Goal: Task Accomplishment & Management: Manage account settings

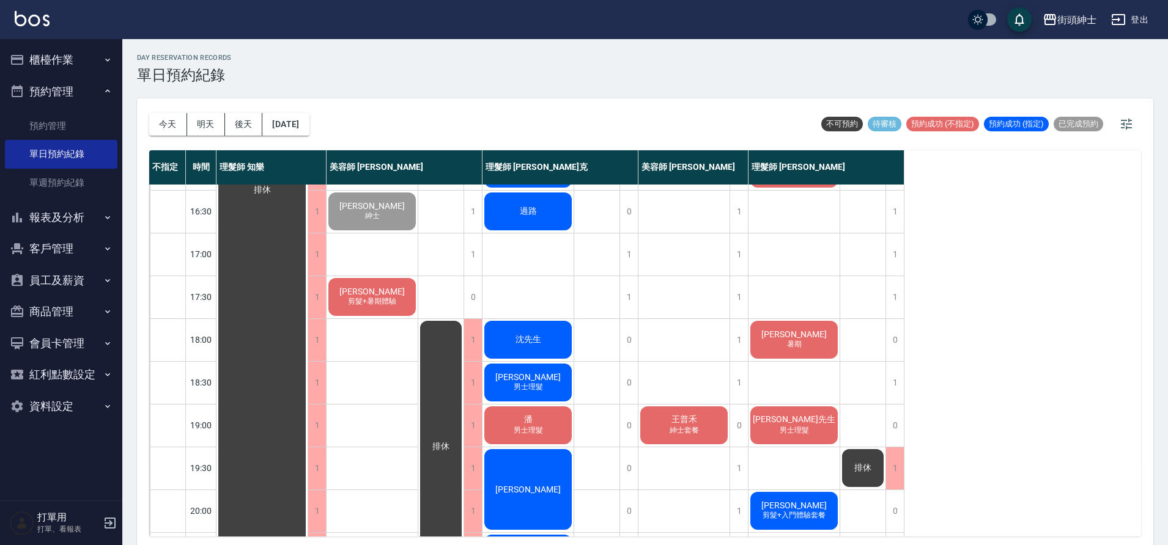
scroll to position [556, 0]
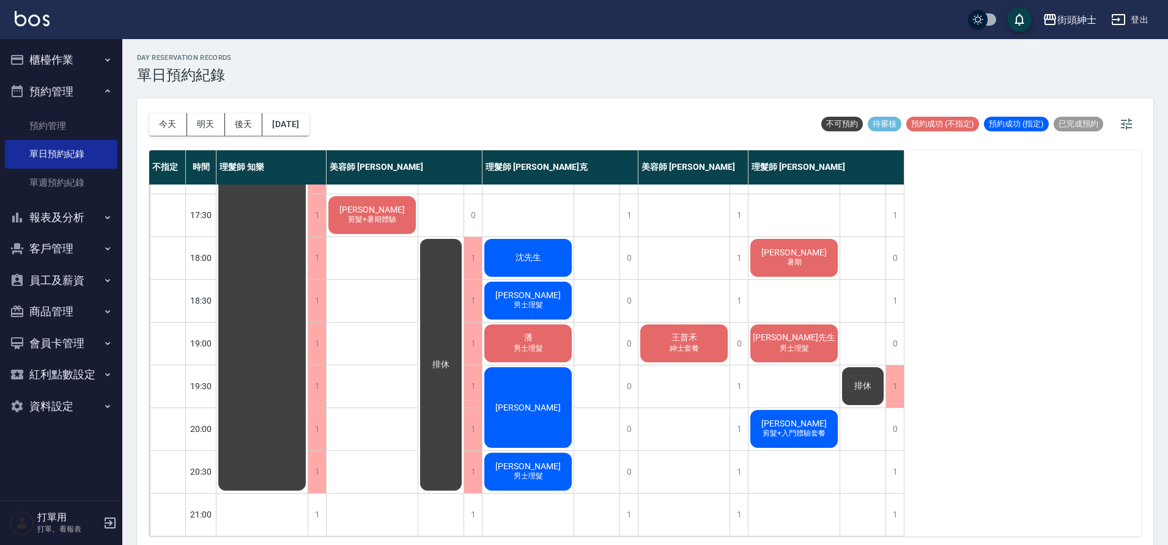
click at [539, 253] on span "沈先生" at bounding box center [528, 258] width 31 height 11
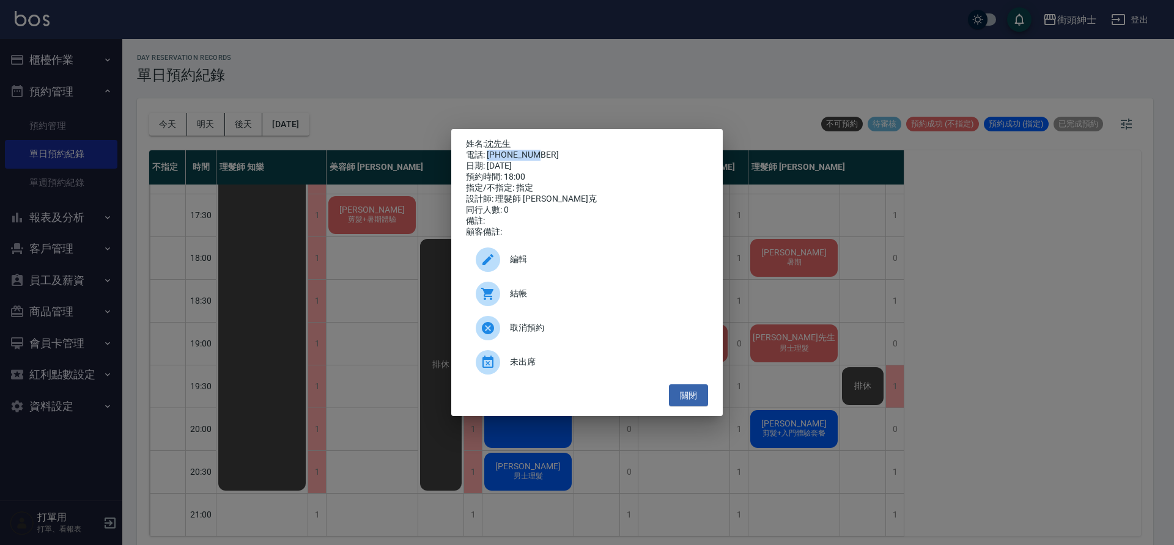
drag, startPoint x: 488, startPoint y: 152, endPoint x: 537, endPoint y: 150, distance: 48.9
click at [537, 150] on div "電話: 0954087368" at bounding box center [587, 155] width 242 height 11
copy div "0954087368"
click at [361, 206] on div "姓名: 沈先生 電話: 0954087368 日期: 2025/09/23 預約時間: 18:00 指定/不指定: 指定 設計師: 理髮師 Vic 維克 同行…" at bounding box center [587, 272] width 1174 height 545
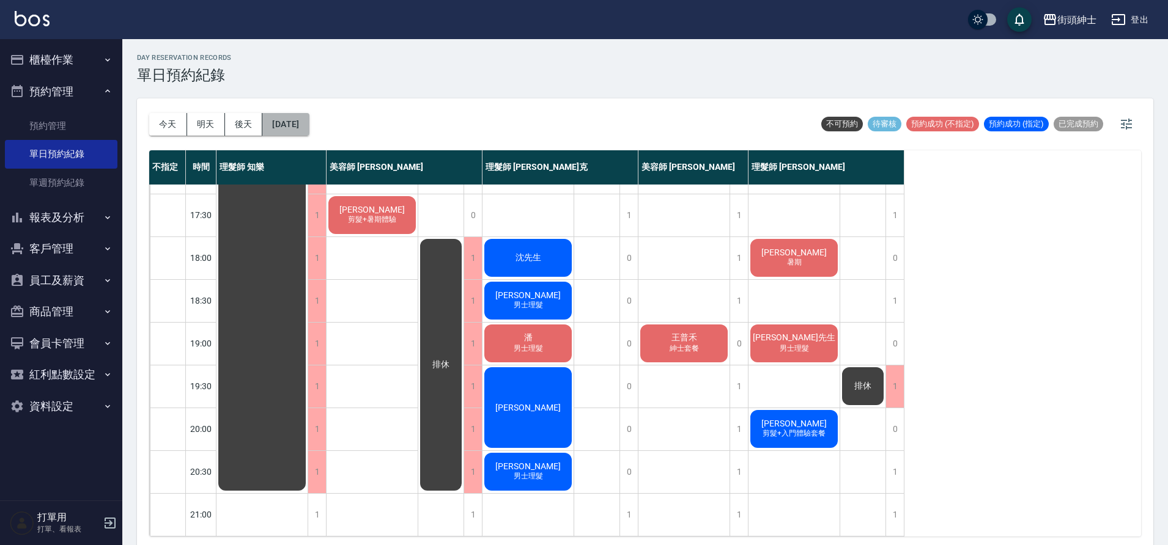
click at [295, 127] on button "[DATE]" at bounding box center [285, 124] width 46 height 23
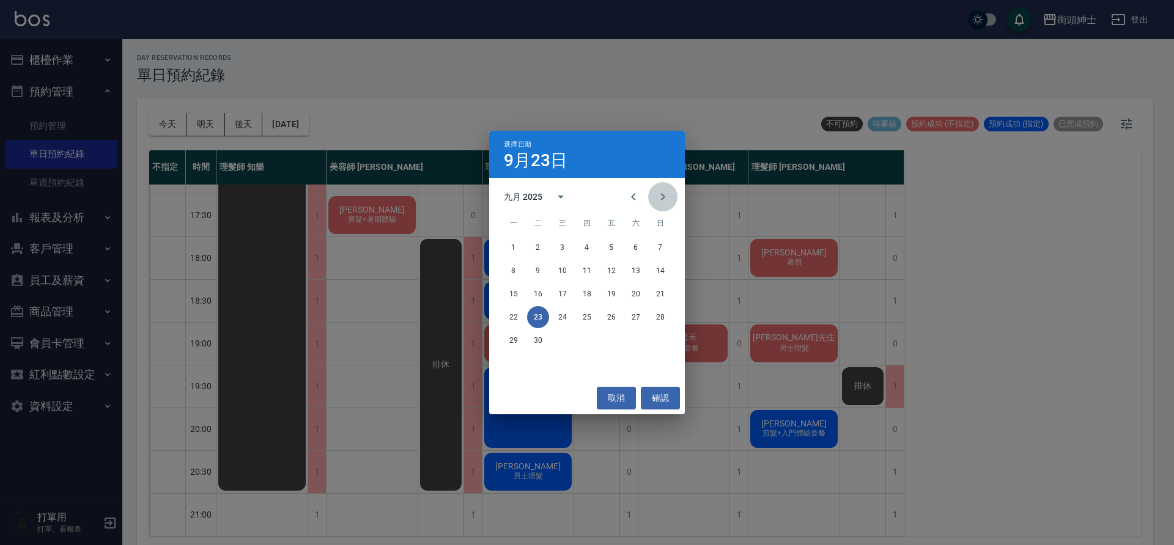
click at [669, 199] on icon "Next month" at bounding box center [662, 197] width 15 height 15
click at [588, 298] on button "16" at bounding box center [587, 294] width 22 height 22
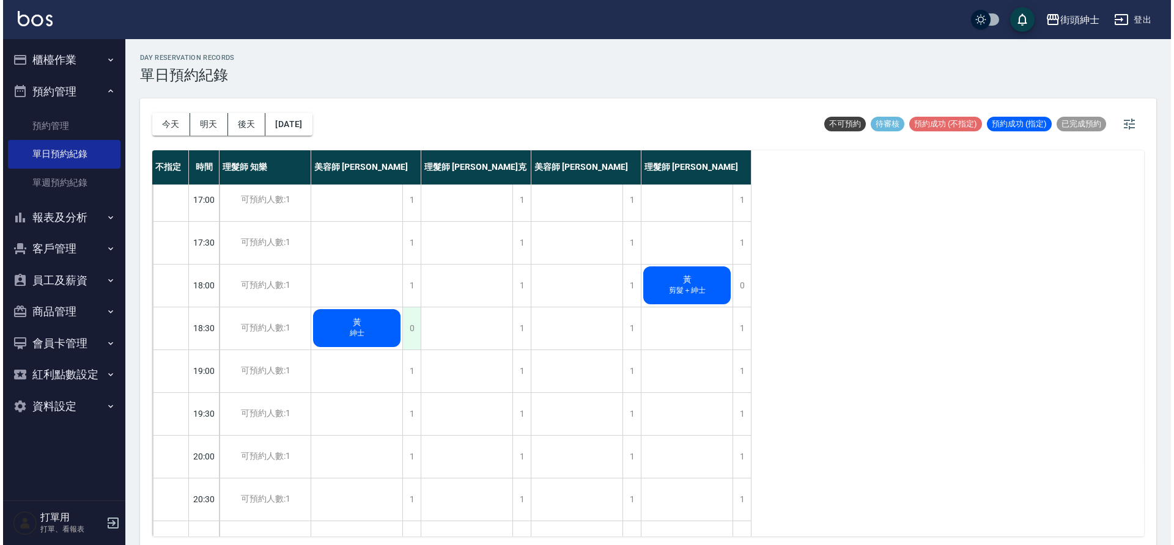
scroll to position [520, 0]
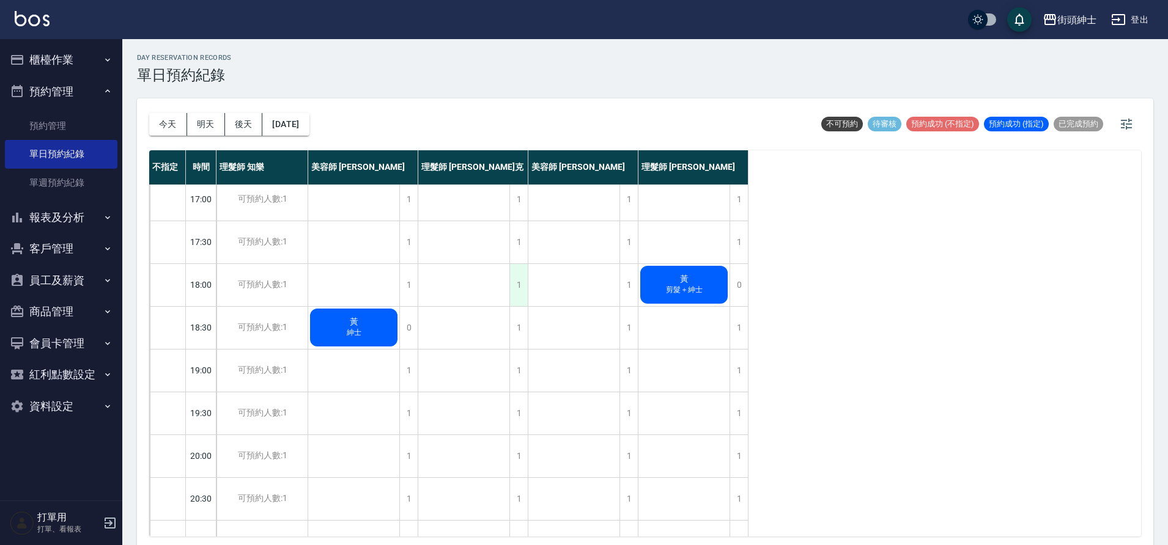
click at [517, 296] on div "1" at bounding box center [518, 285] width 18 height 42
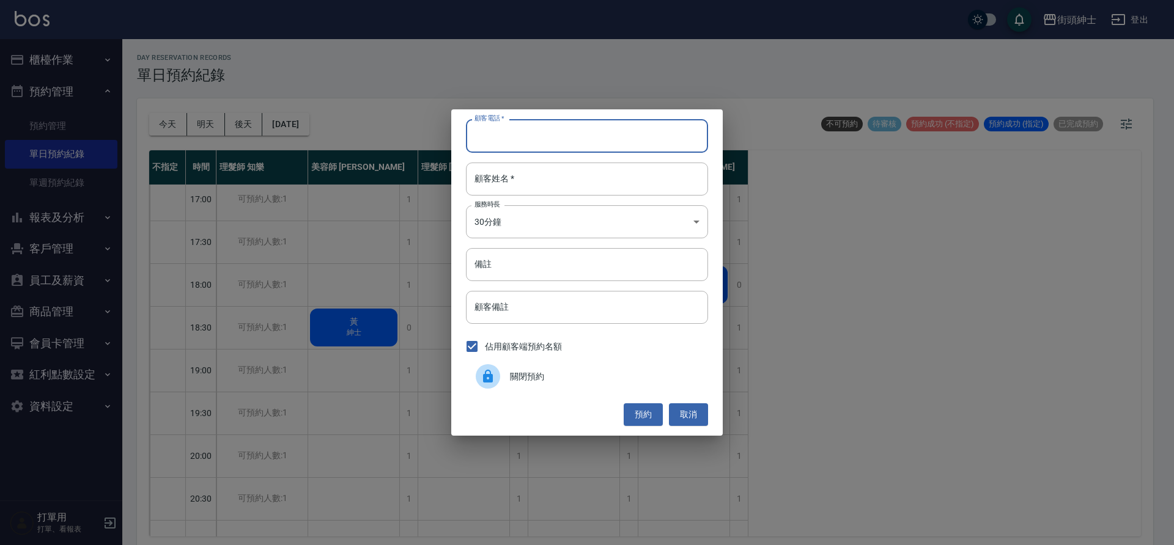
click at [561, 124] on input "顧客電話   *" at bounding box center [587, 135] width 242 height 33
paste input "0954087368"
type input "0954087368"
click at [536, 185] on input "顧客姓名   *" at bounding box center [587, 179] width 242 height 33
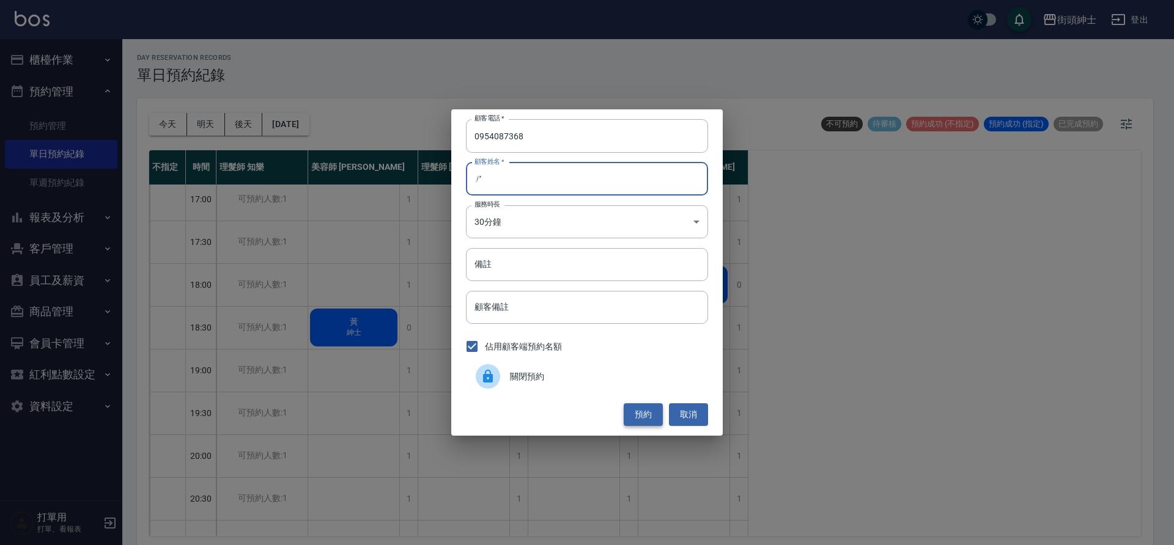
type input "ㄕ"
click at [643, 407] on button "預約" at bounding box center [643, 415] width 39 height 23
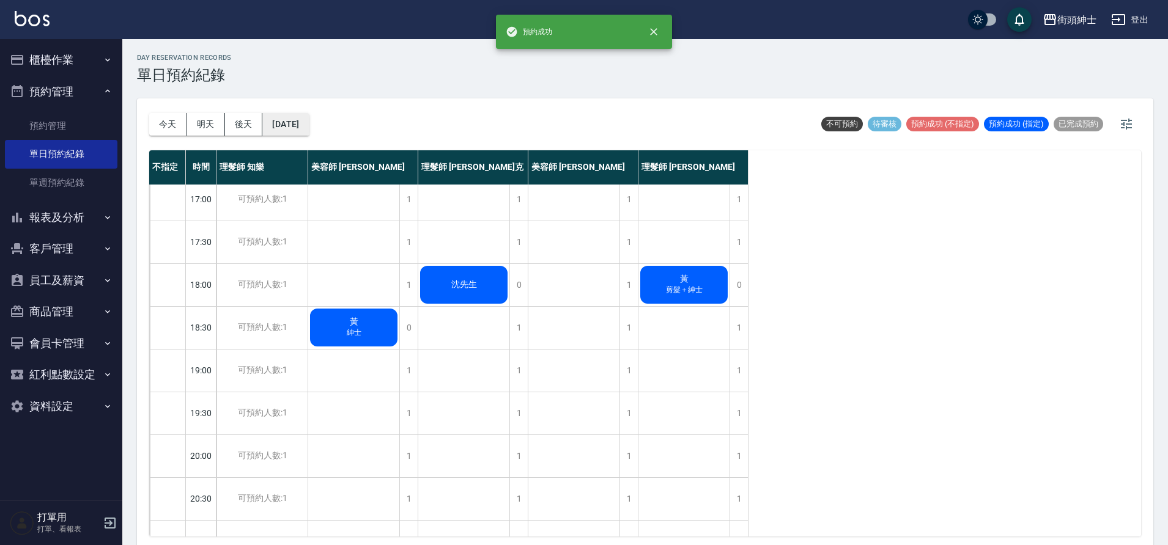
click at [309, 123] on button "2025/10/16" at bounding box center [285, 124] width 46 height 23
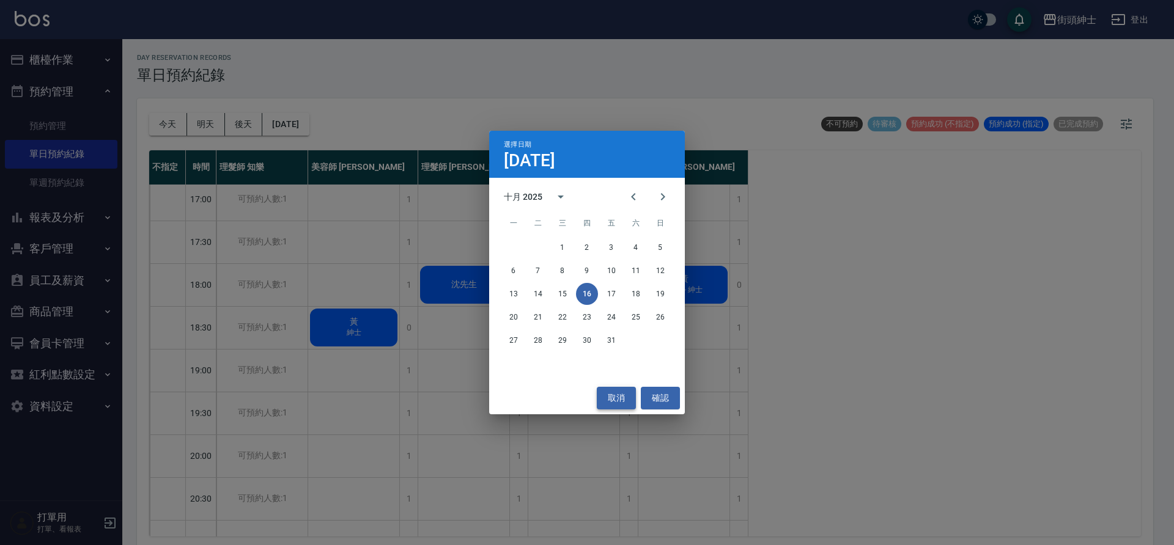
click at [618, 398] on button "取消" at bounding box center [616, 398] width 39 height 23
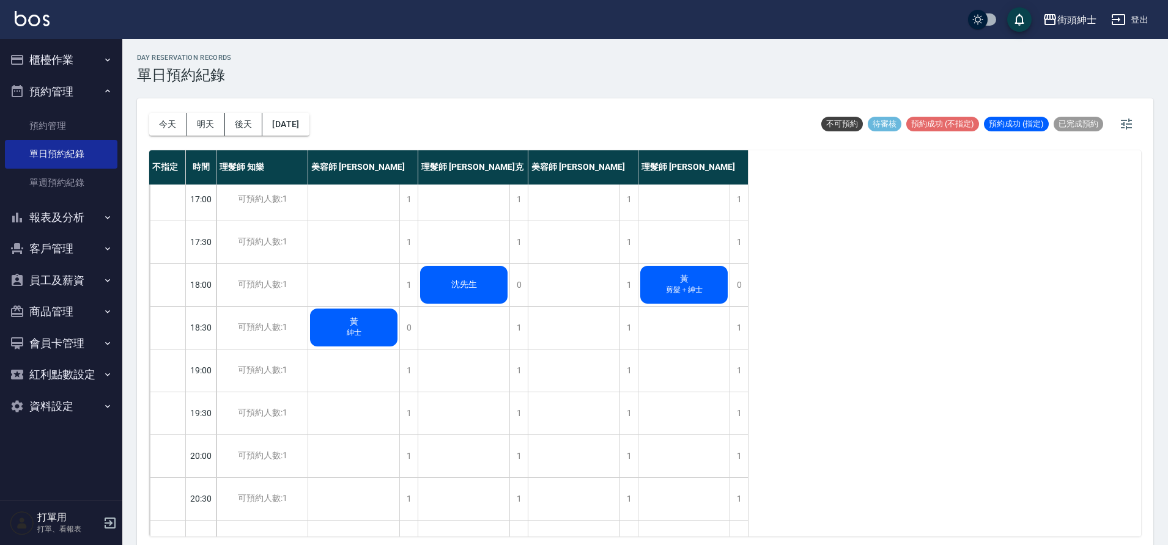
click at [170, 125] on button "今天" at bounding box center [168, 124] width 38 height 23
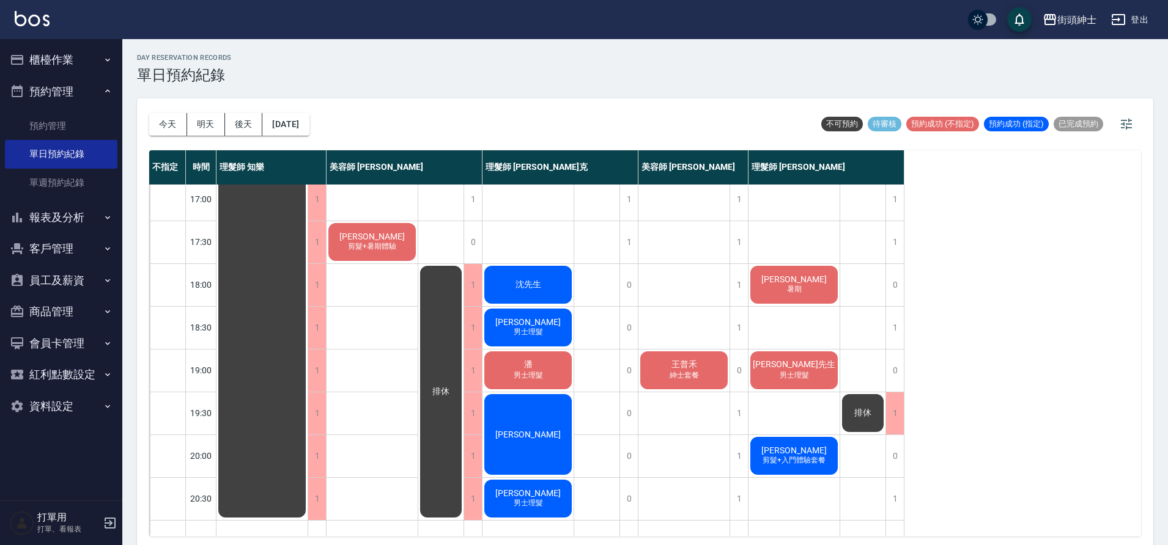
click at [507, 331] on div "Arthur 男士理髮" at bounding box center [527, 328] width 91 height 42
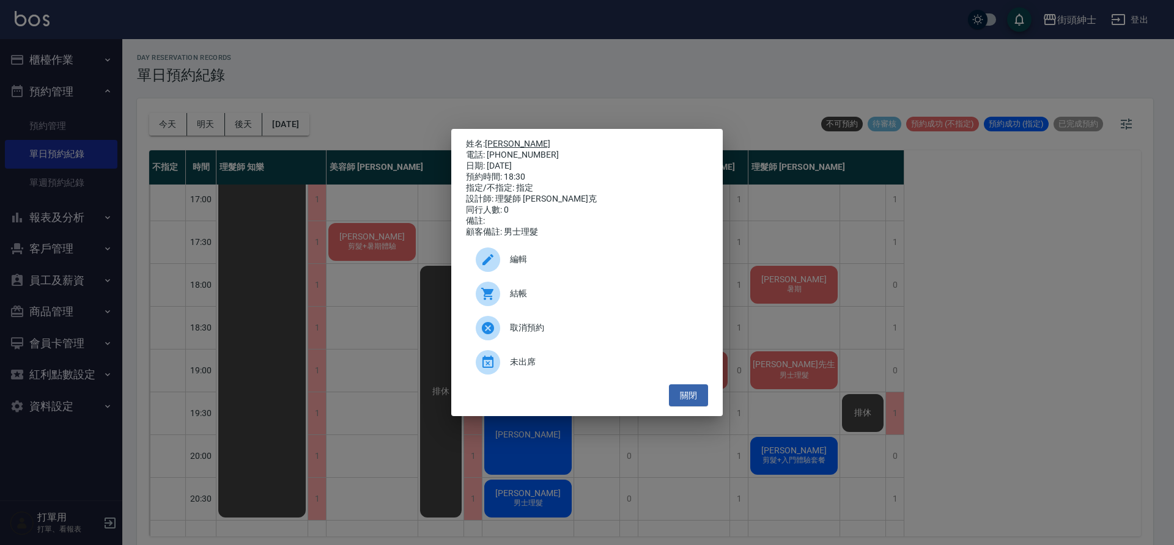
click at [502, 139] on link "Arthur" at bounding box center [517, 144] width 65 height 10
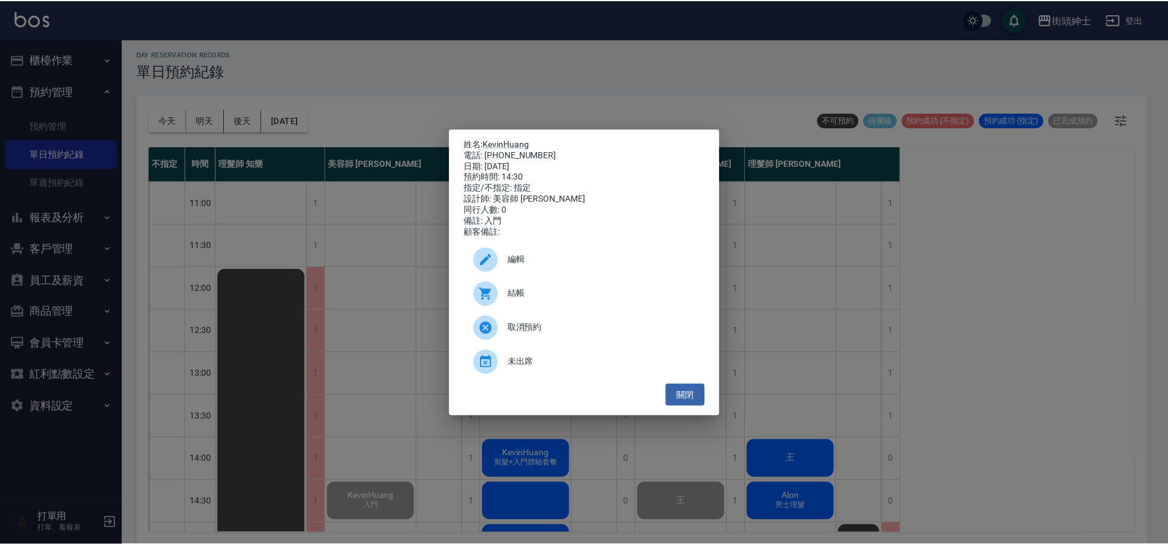
scroll to position [208, 0]
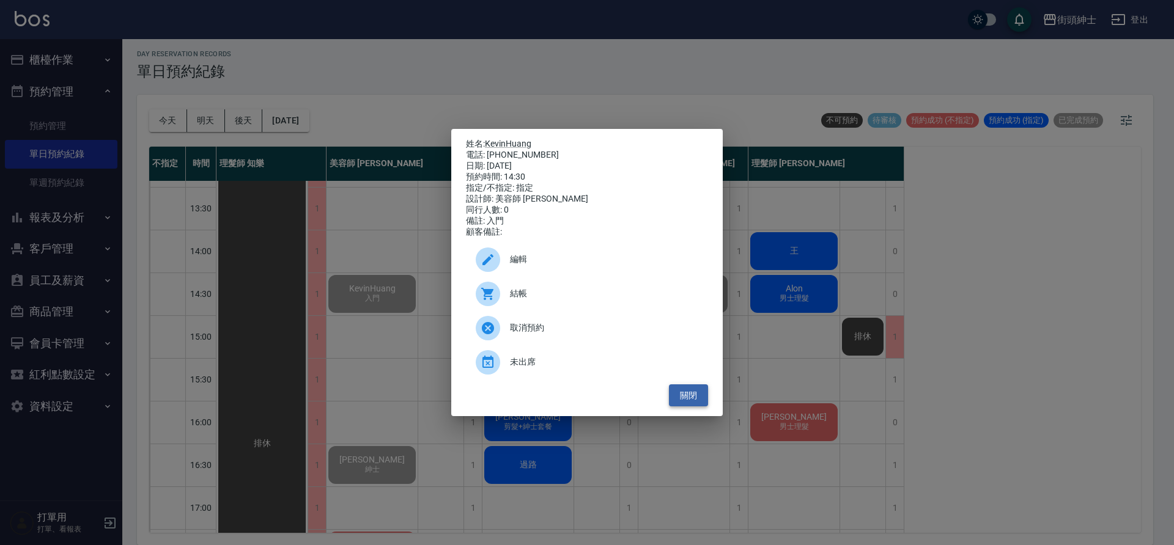
click at [684, 399] on button "關閉" at bounding box center [688, 396] width 39 height 23
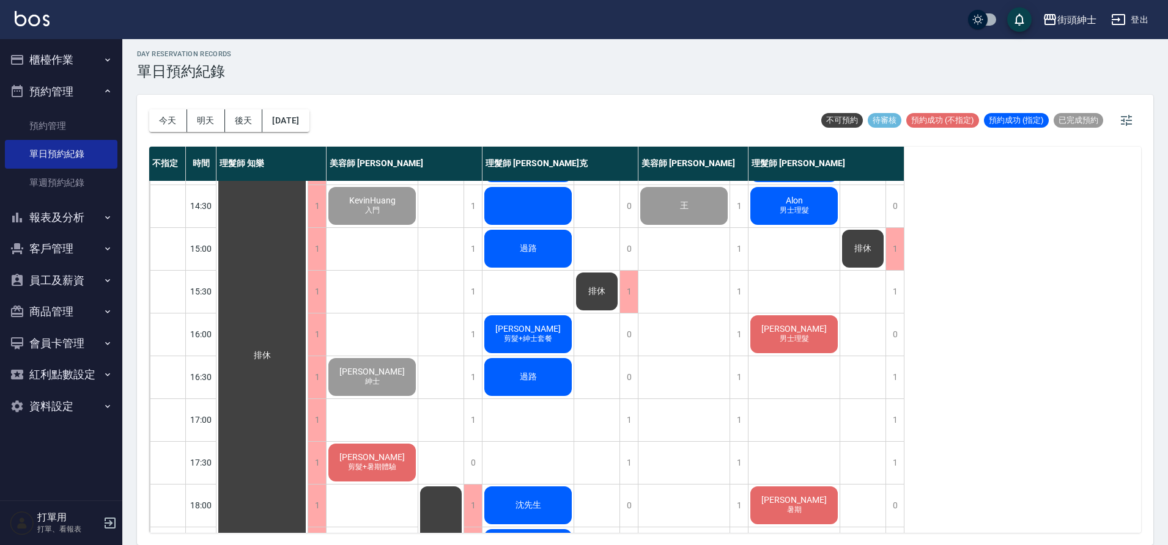
scroll to position [556, 0]
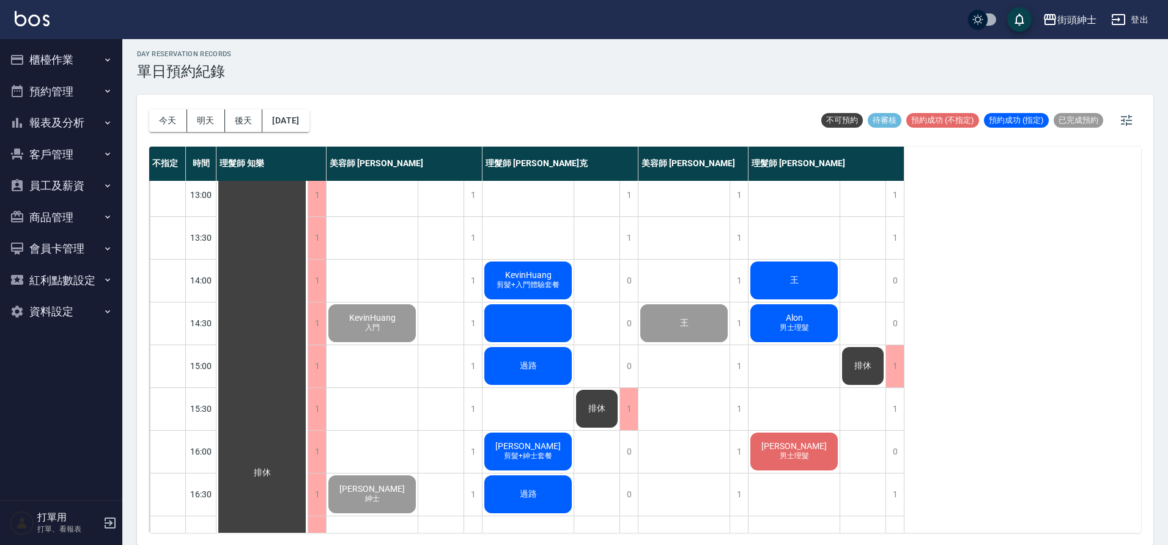
scroll to position [175, 0]
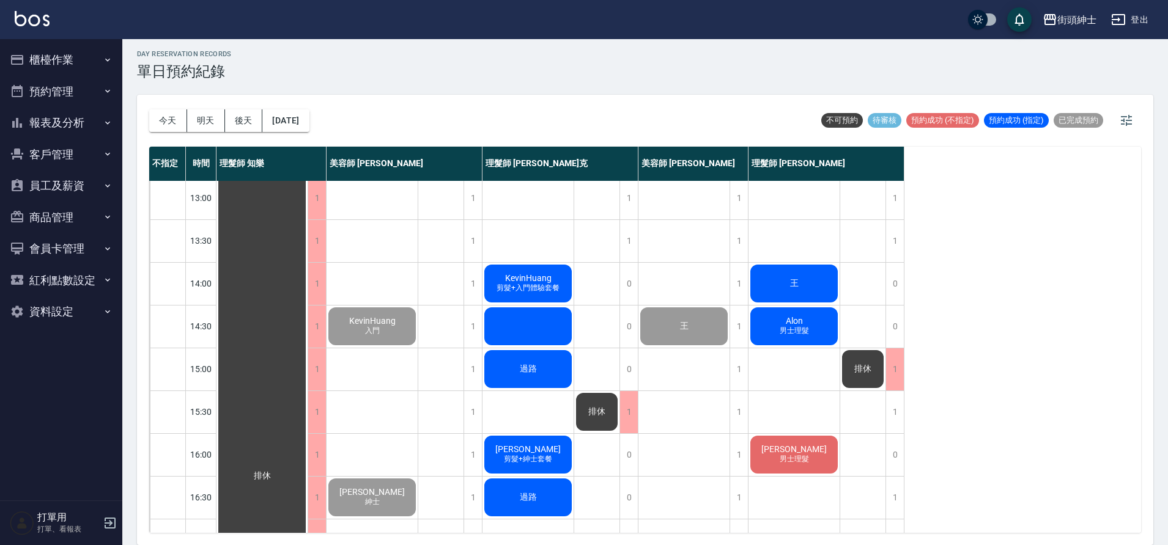
click at [786, 297] on div "王" at bounding box center [793, 284] width 91 height 42
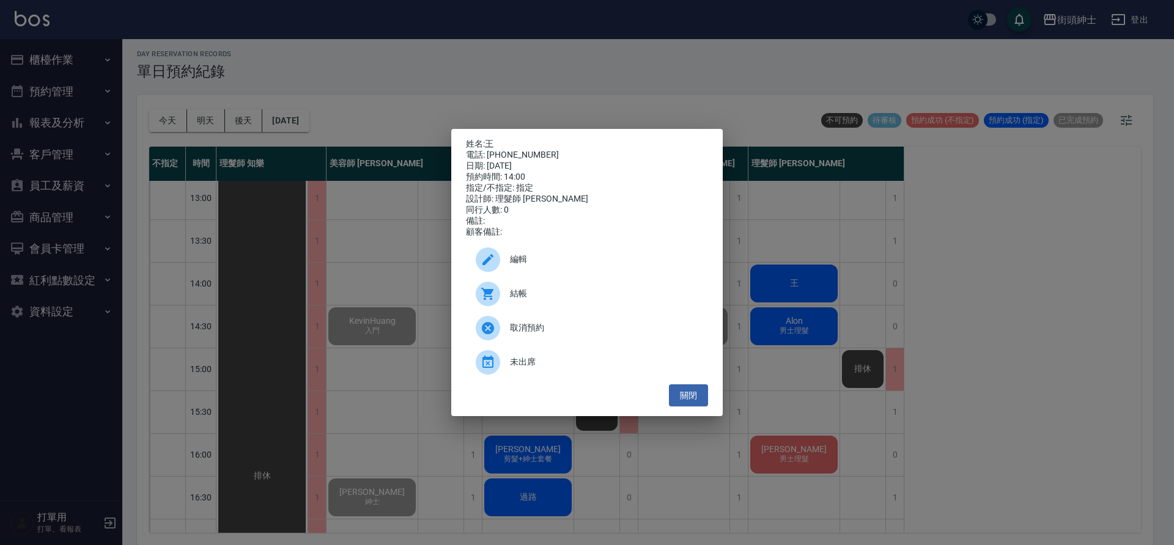
click at [590, 300] on span "結帳" at bounding box center [604, 293] width 188 height 13
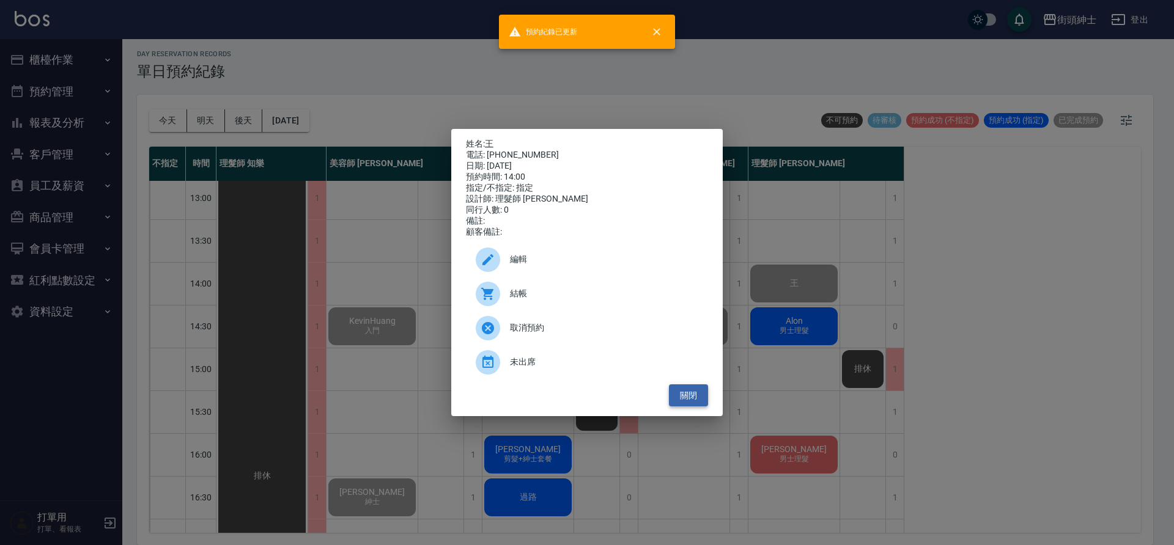
click at [693, 396] on button "關閉" at bounding box center [688, 396] width 39 height 23
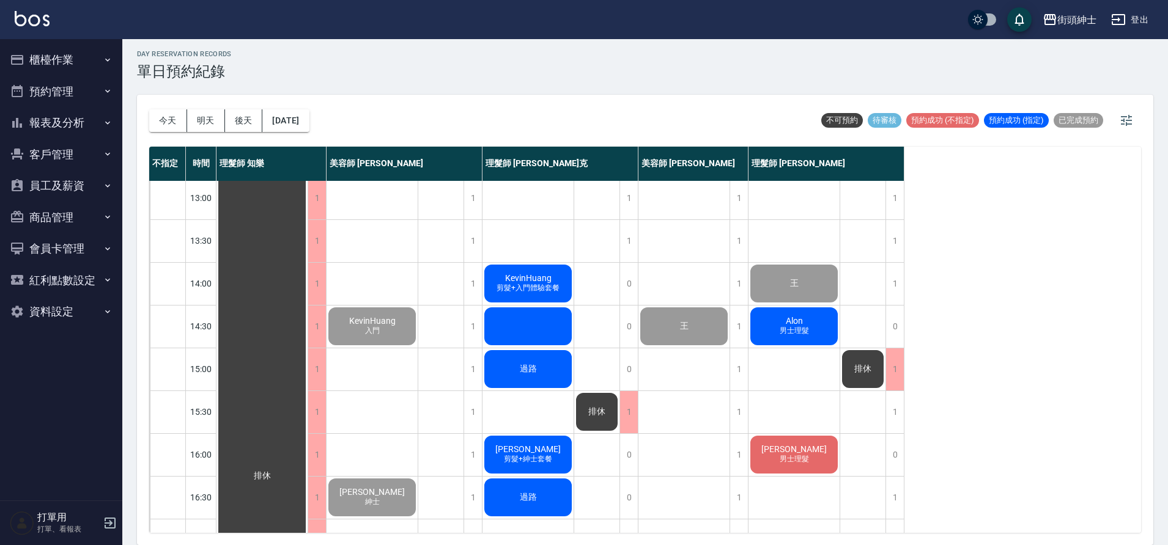
click at [806, 336] on div "Alon 男士理髮" at bounding box center [793, 327] width 91 height 42
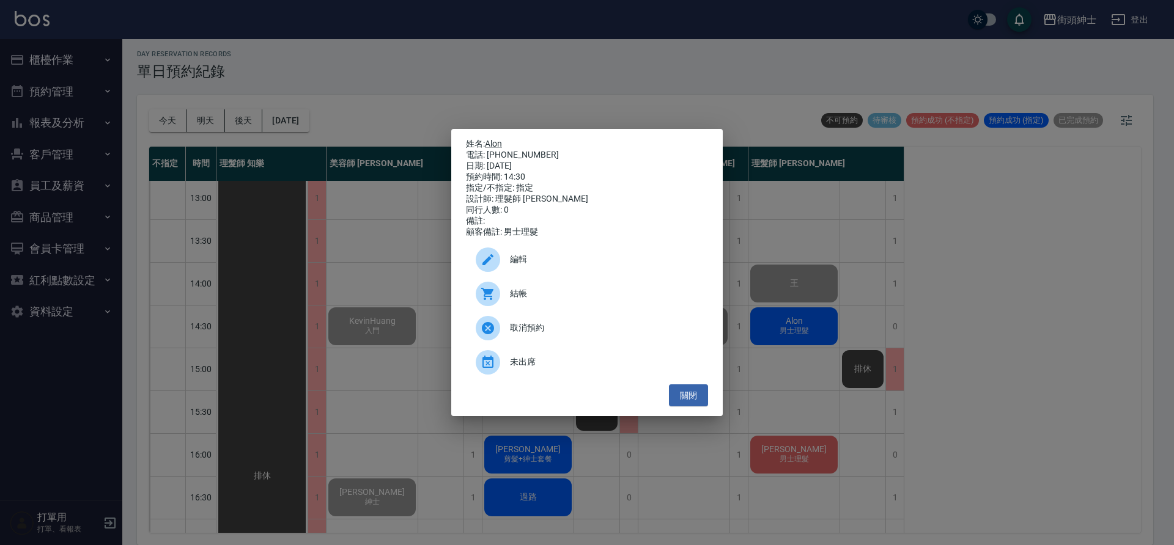
click at [569, 306] on div "結帳" at bounding box center [587, 294] width 242 height 34
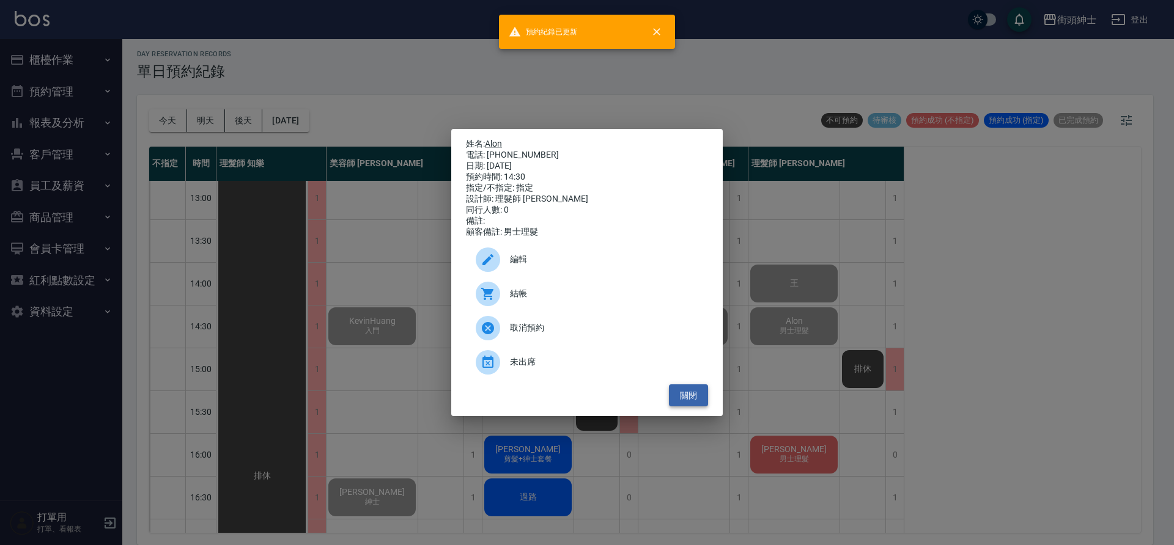
click at [699, 403] on button "關閉" at bounding box center [688, 396] width 39 height 23
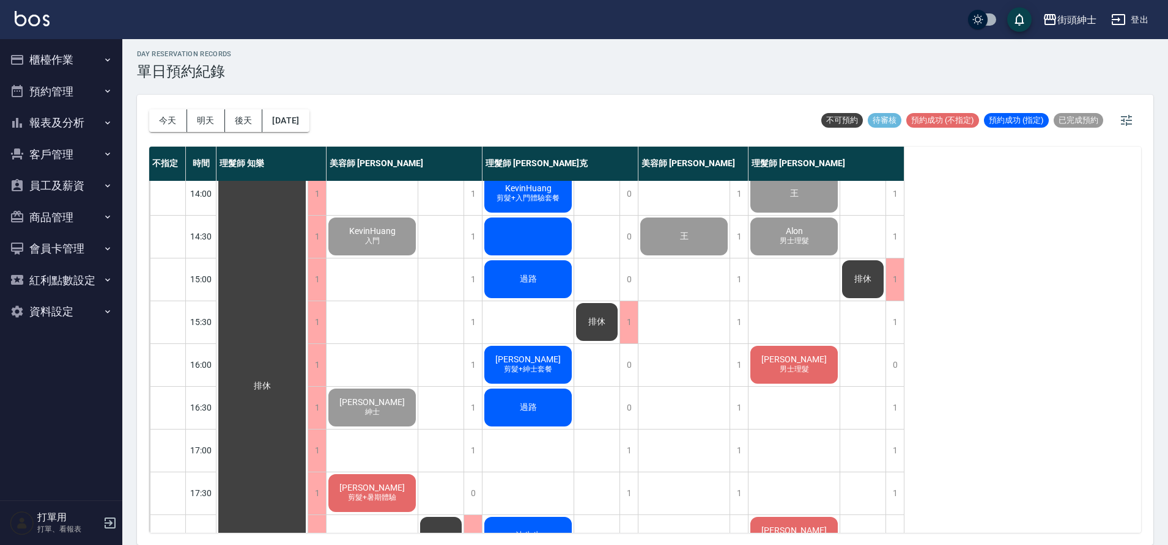
scroll to position [284, 0]
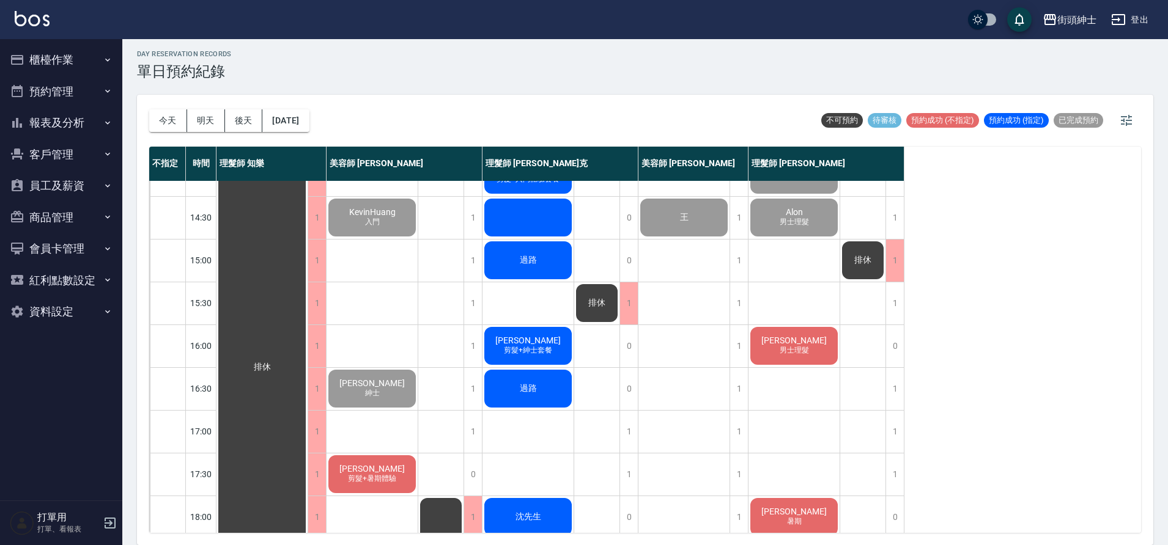
click at [797, 347] on span "男士理髮" at bounding box center [794, 350] width 34 height 10
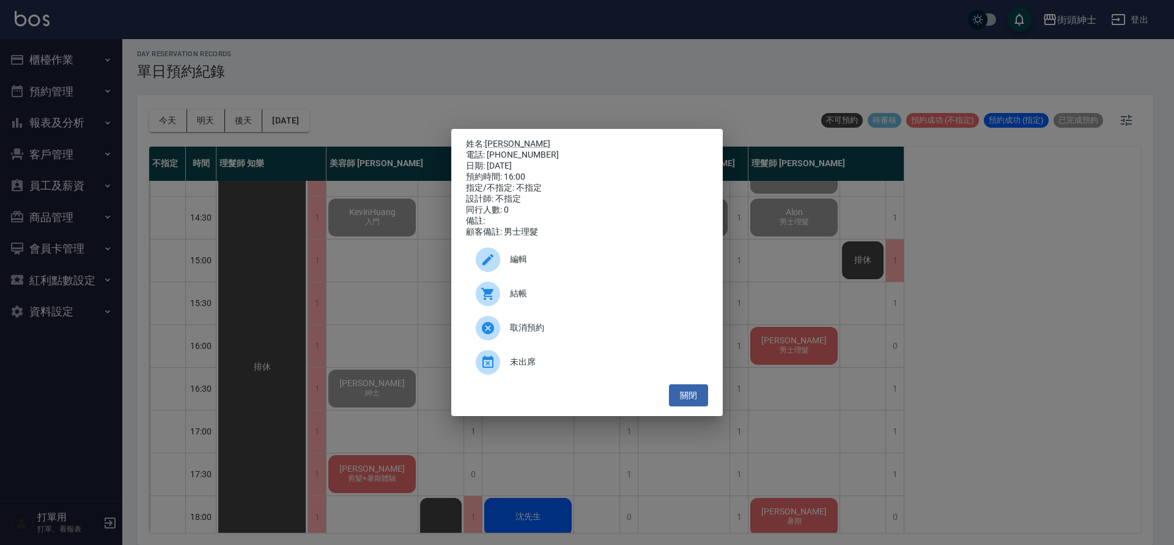
click at [558, 299] on span "結帳" at bounding box center [604, 293] width 188 height 13
click at [696, 405] on button "關閉" at bounding box center [688, 396] width 39 height 23
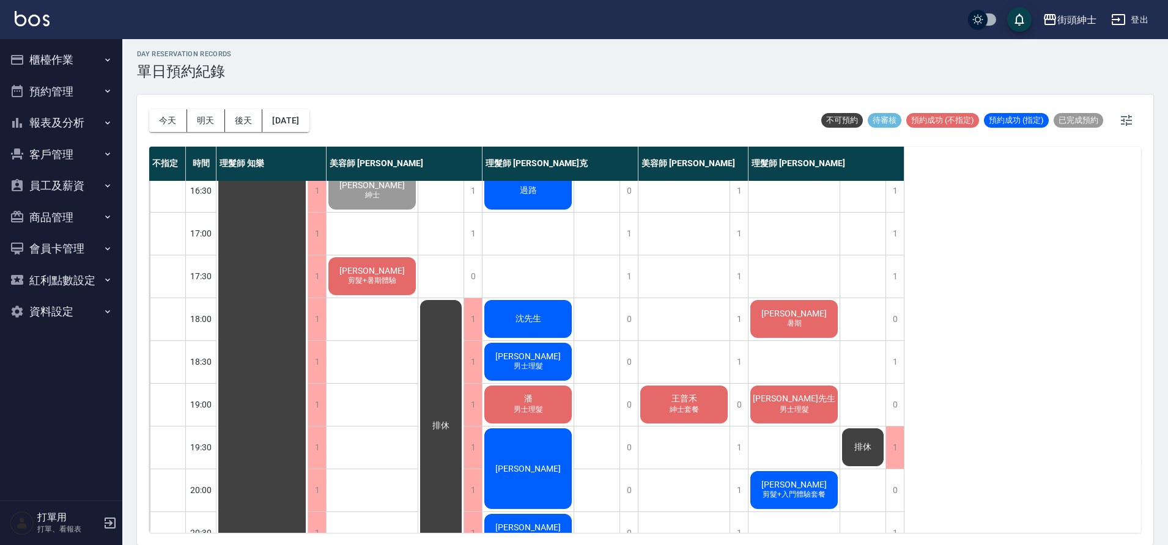
scroll to position [504, 0]
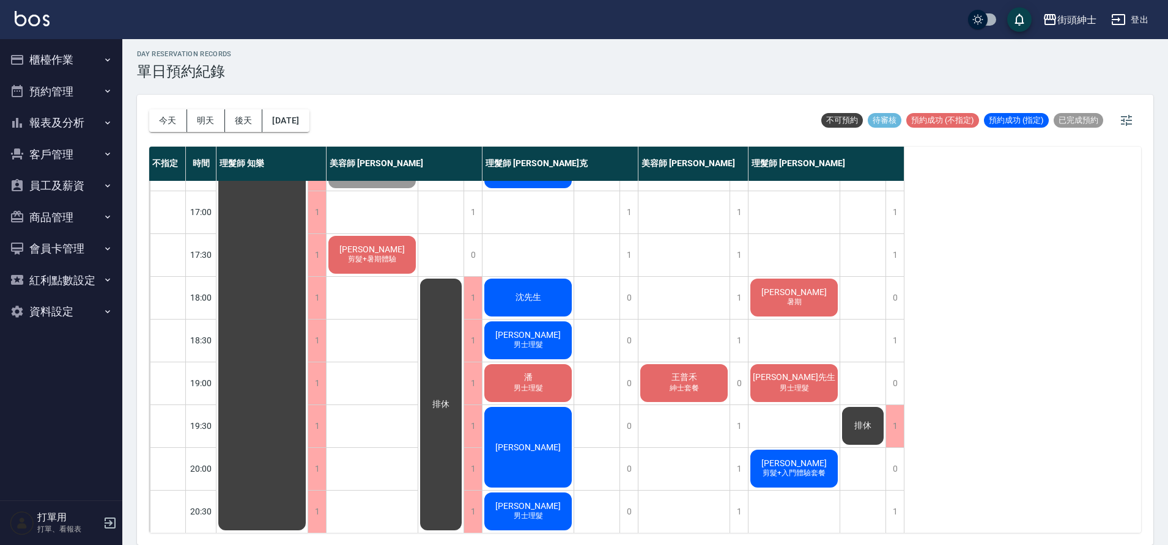
click at [811, 309] on div "陳凱駿 暑期" at bounding box center [793, 298] width 91 height 42
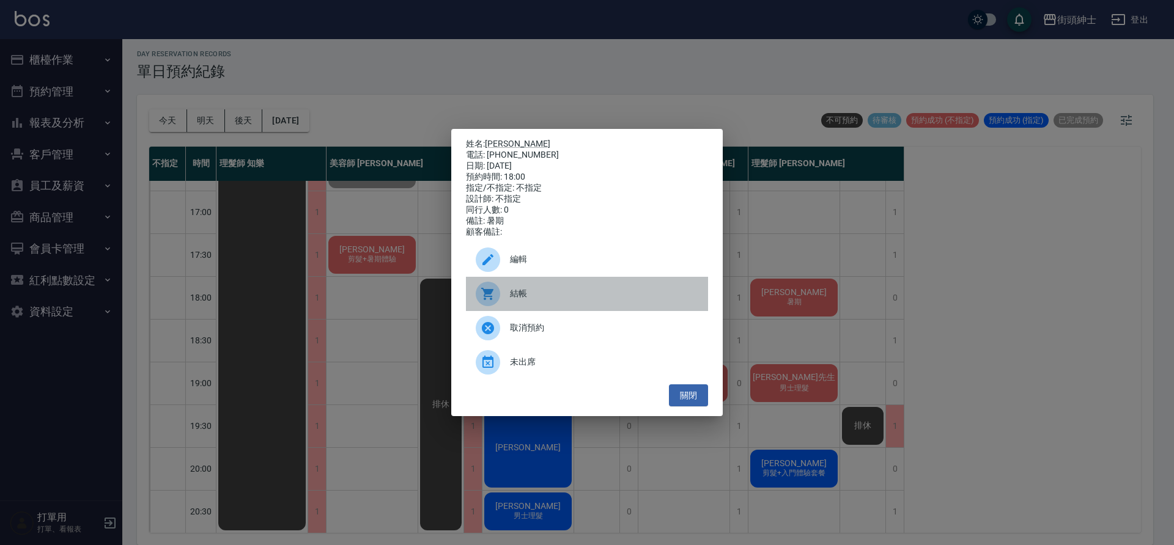
click at [561, 298] on span "結帳" at bounding box center [604, 293] width 188 height 13
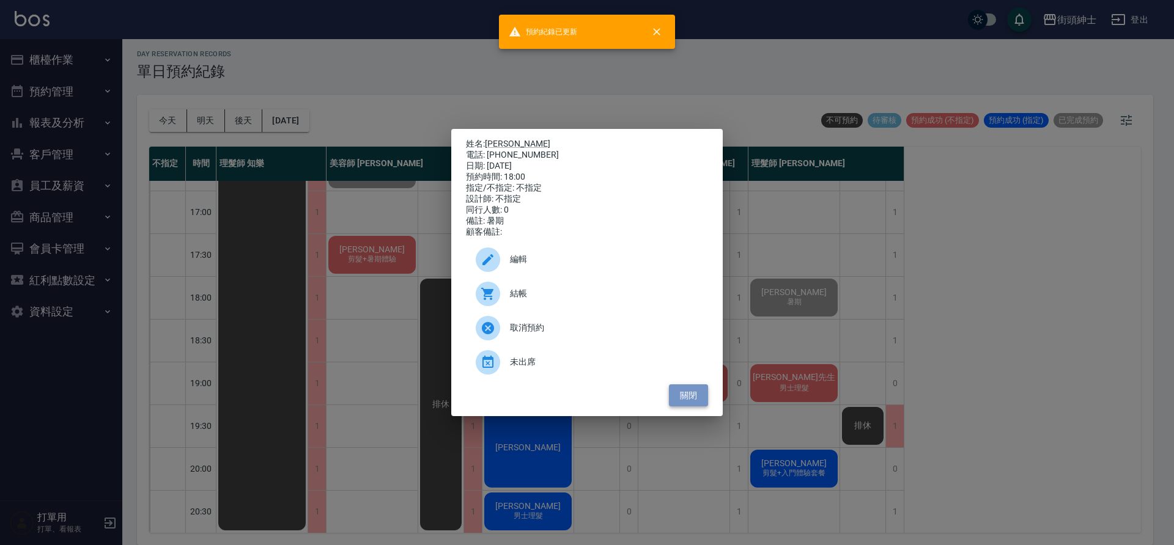
click at [687, 400] on button "關閉" at bounding box center [688, 396] width 39 height 23
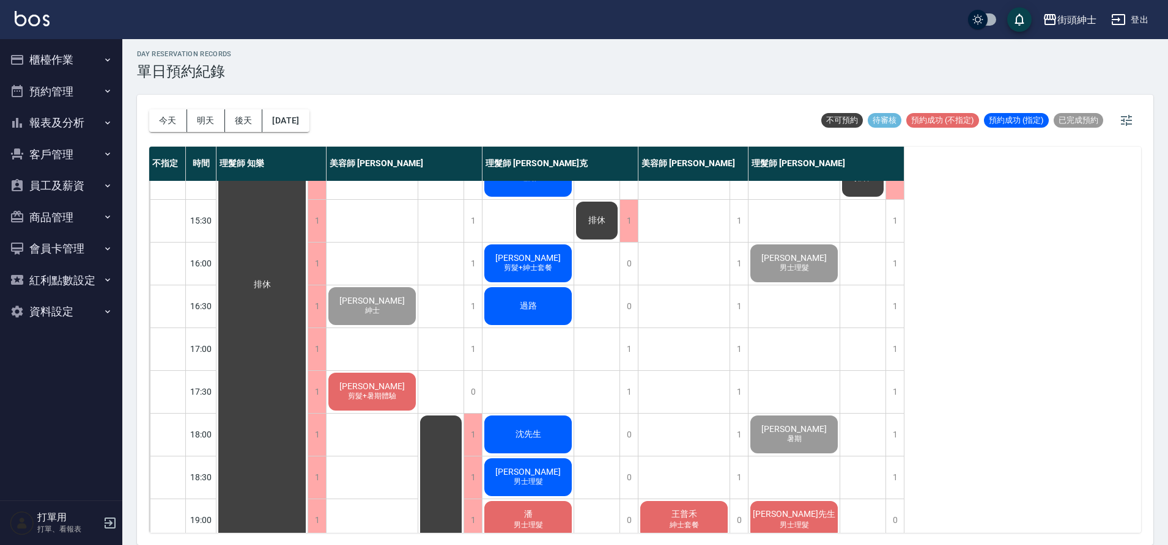
scroll to position [368, 0]
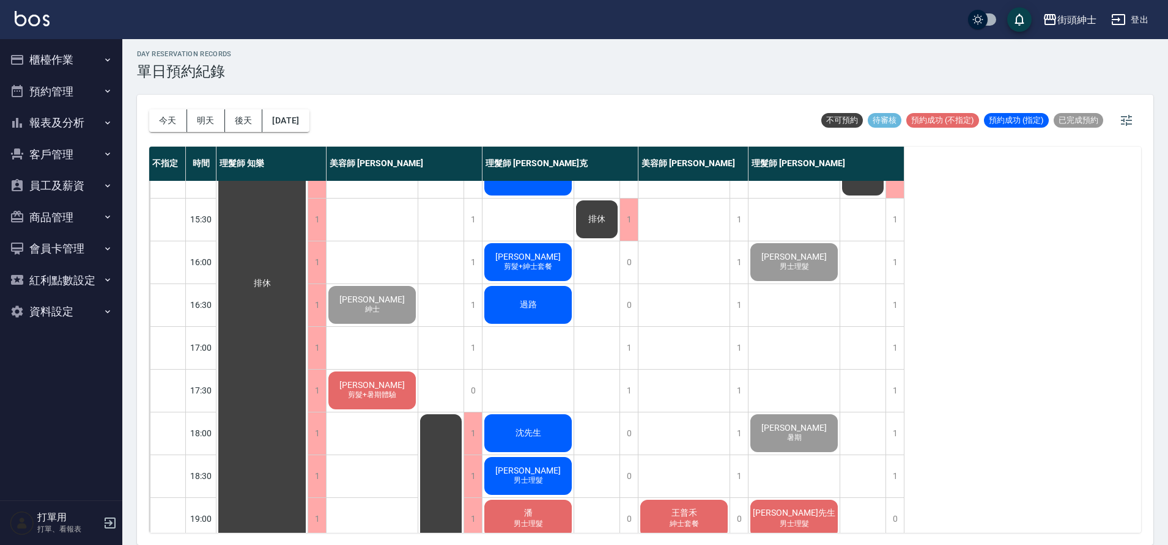
click at [380, 386] on span "[PERSON_NAME]" at bounding box center [372, 385] width 70 height 10
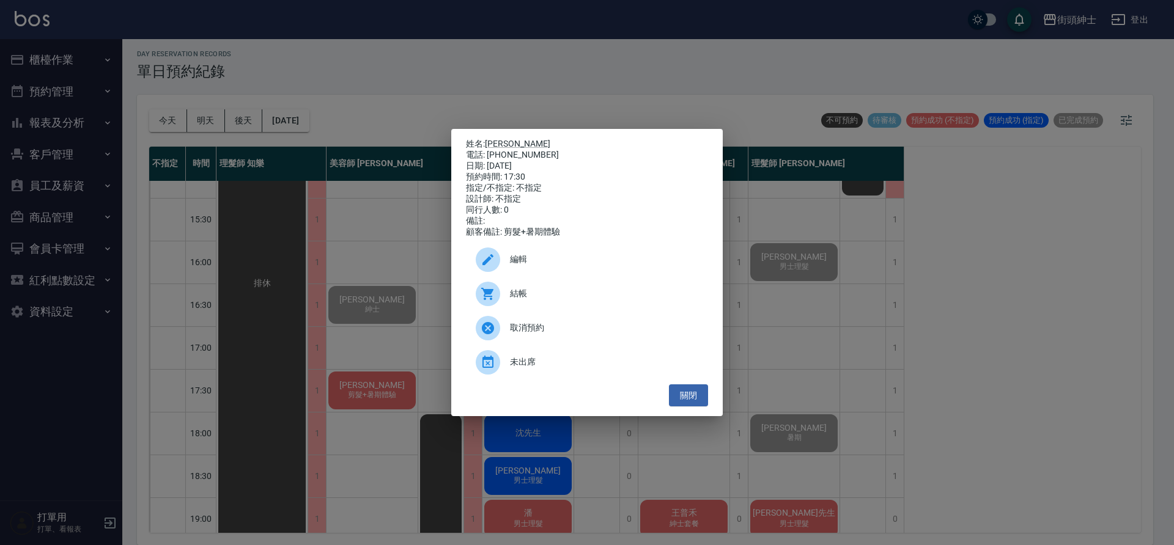
click at [546, 297] on span "結帳" at bounding box center [604, 293] width 188 height 13
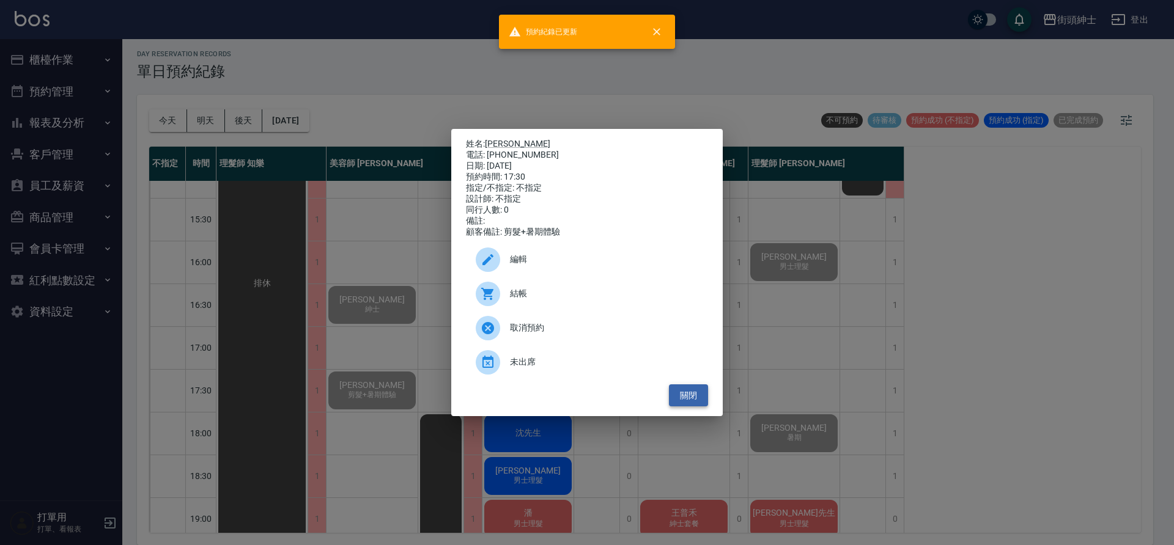
click at [700, 407] on button "關閉" at bounding box center [688, 396] width 39 height 23
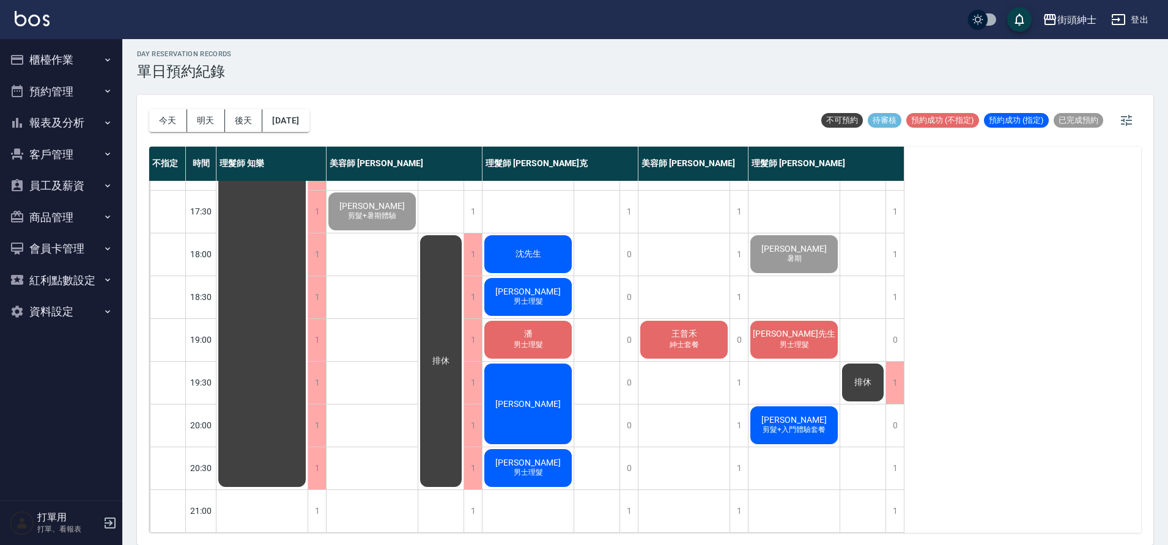
scroll to position [556, 0]
click at [309, 125] on button "[DATE]" at bounding box center [285, 120] width 46 height 23
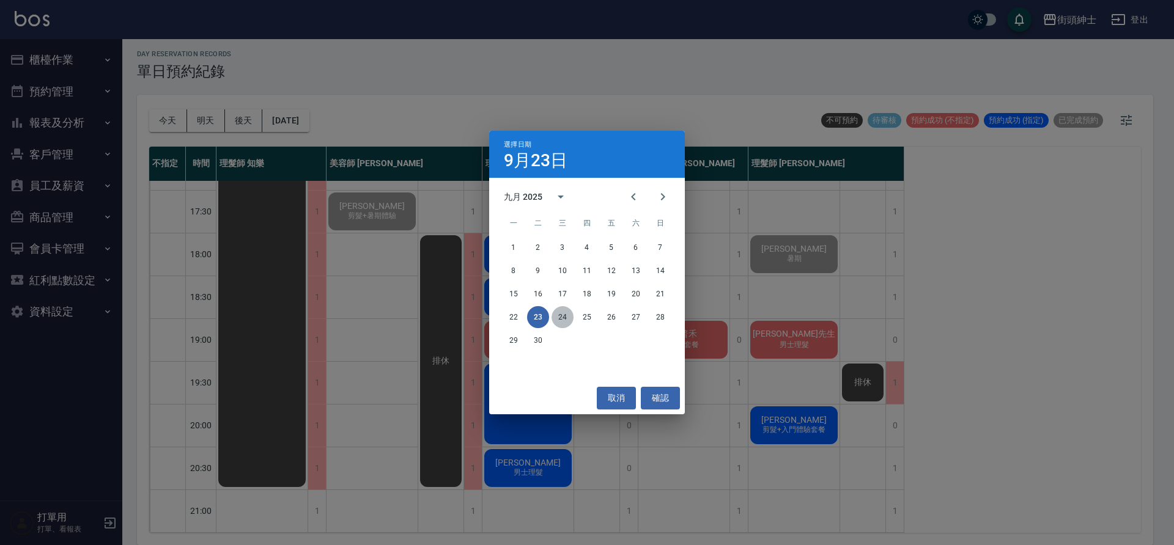
click at [567, 311] on button "24" at bounding box center [563, 317] width 22 height 22
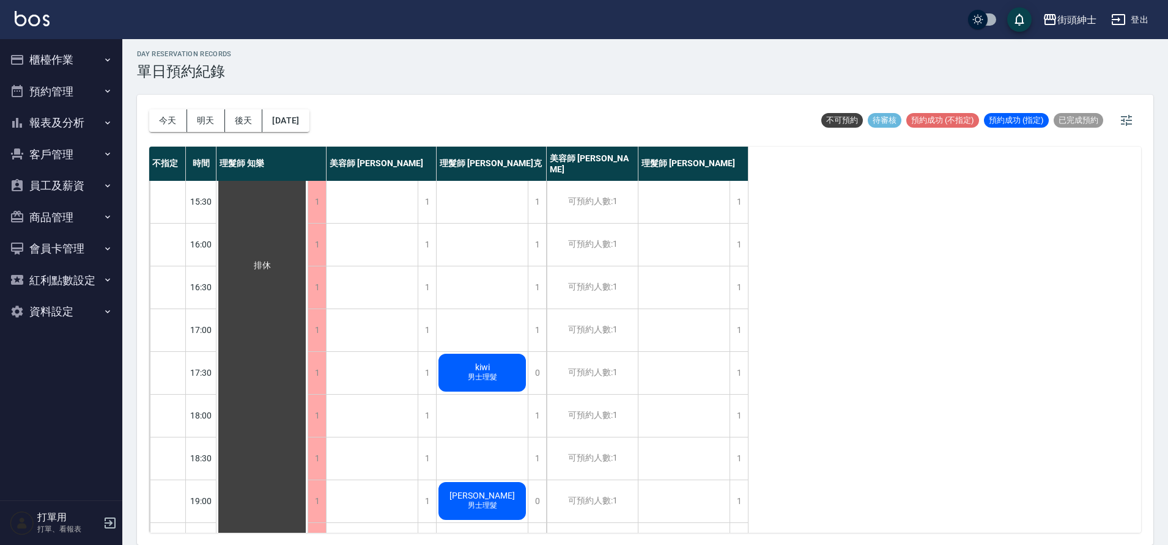
scroll to position [556, 0]
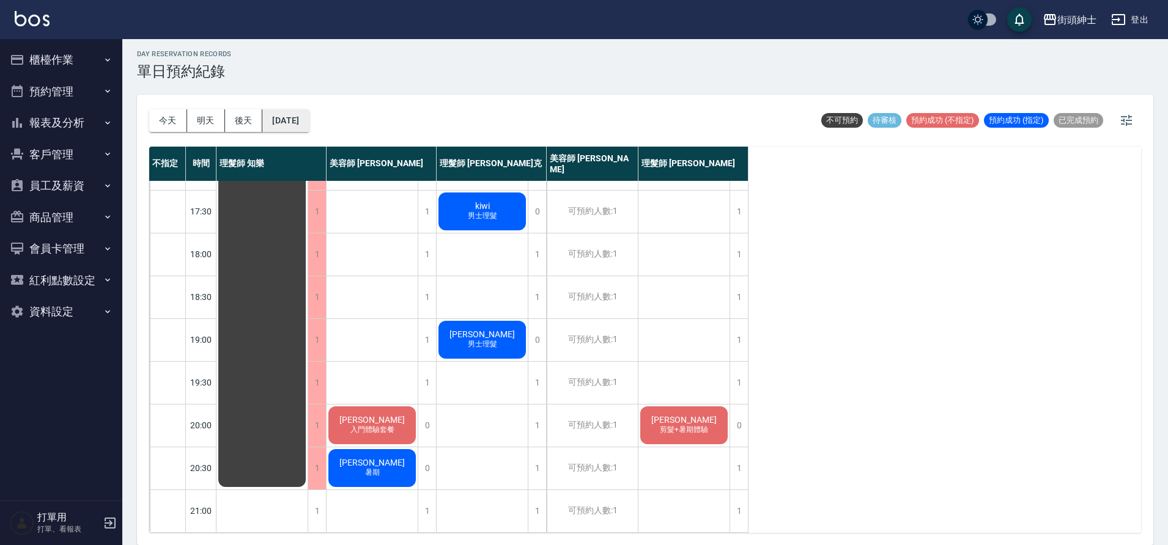
click at [309, 124] on button "2025/09/24" at bounding box center [285, 120] width 46 height 23
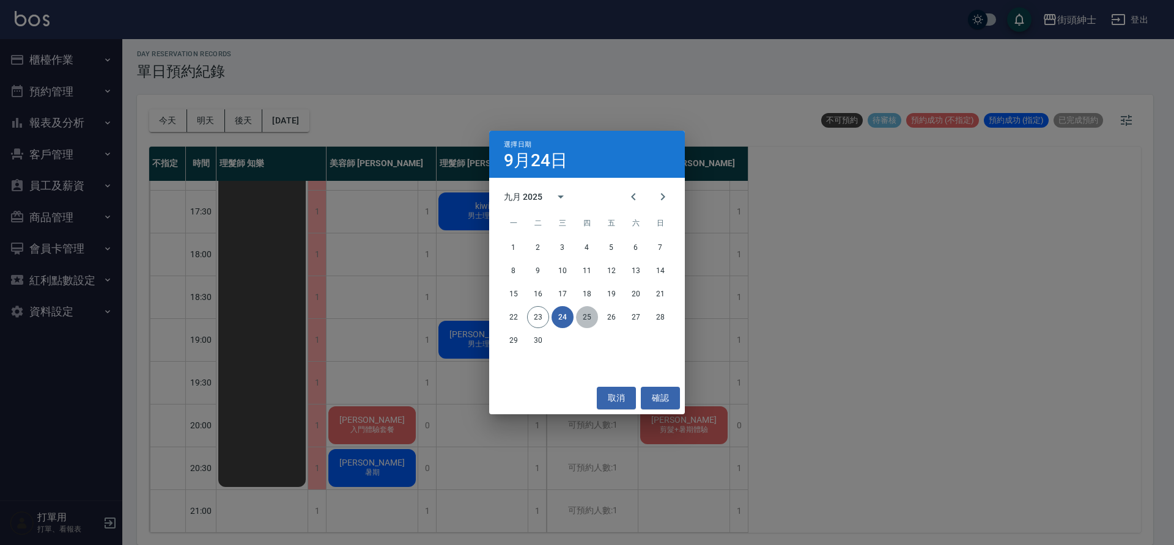
click at [594, 312] on button "25" at bounding box center [587, 317] width 22 height 22
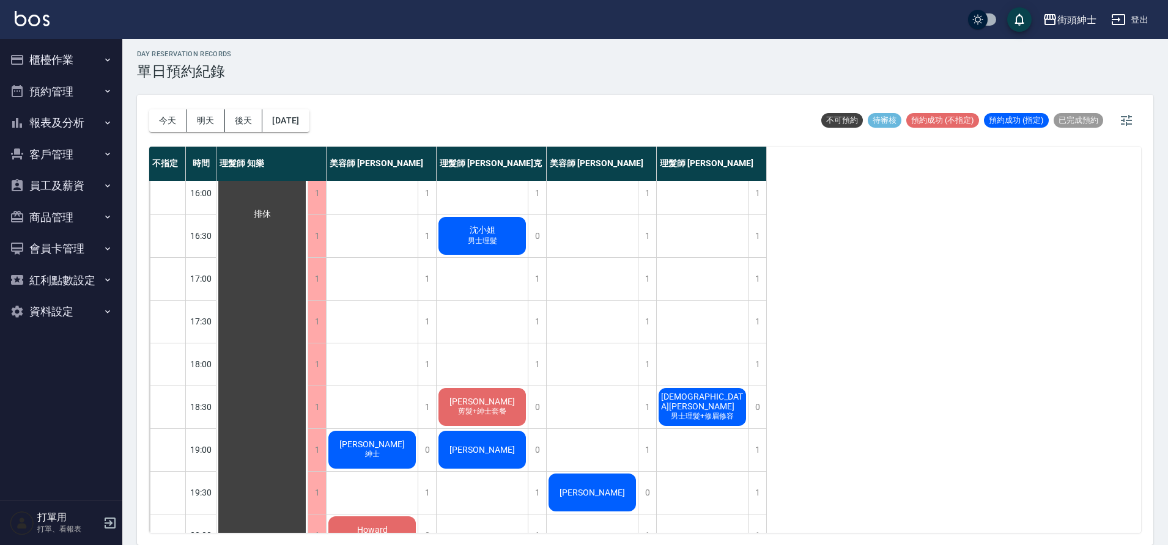
scroll to position [437, 0]
click at [714, 412] on span "男士理髮+修眉修容" at bounding box center [702, 417] width 68 height 10
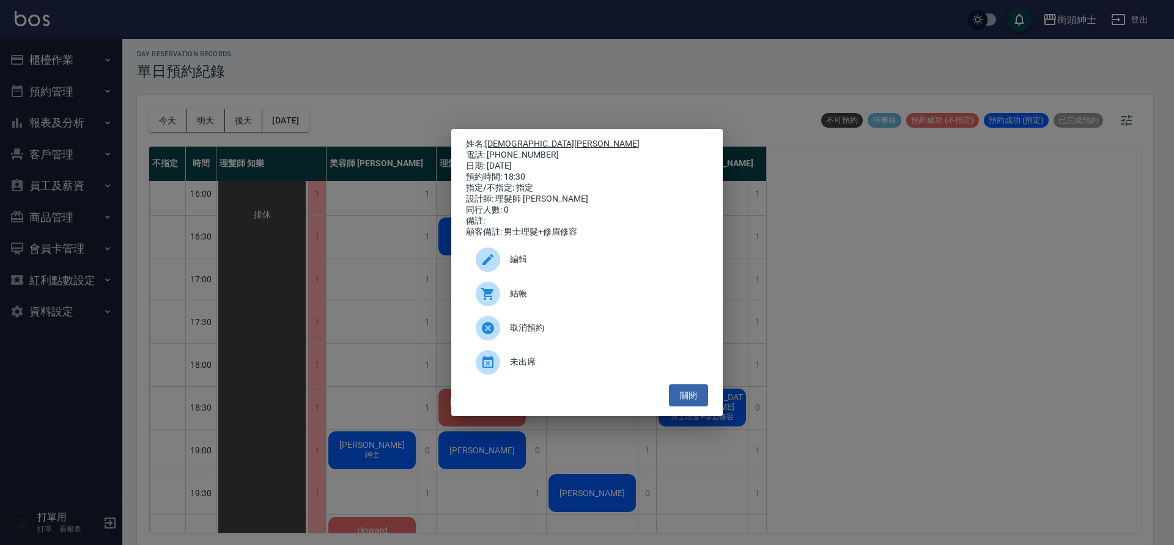
click at [498, 140] on link "林麒" at bounding box center [562, 144] width 155 height 10
click at [692, 407] on button "關閉" at bounding box center [688, 396] width 39 height 23
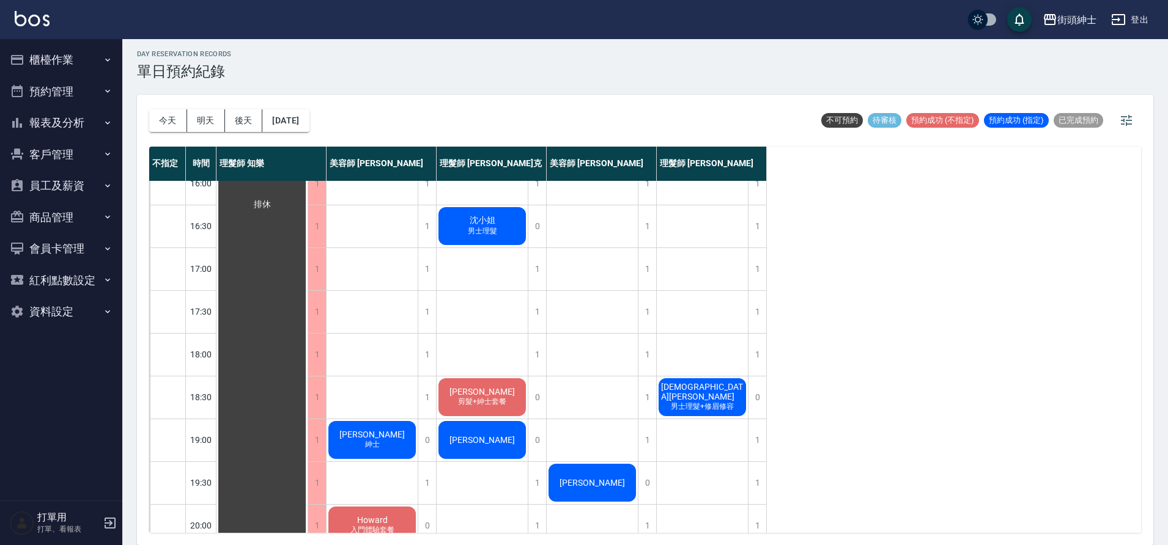
scroll to position [599, 0]
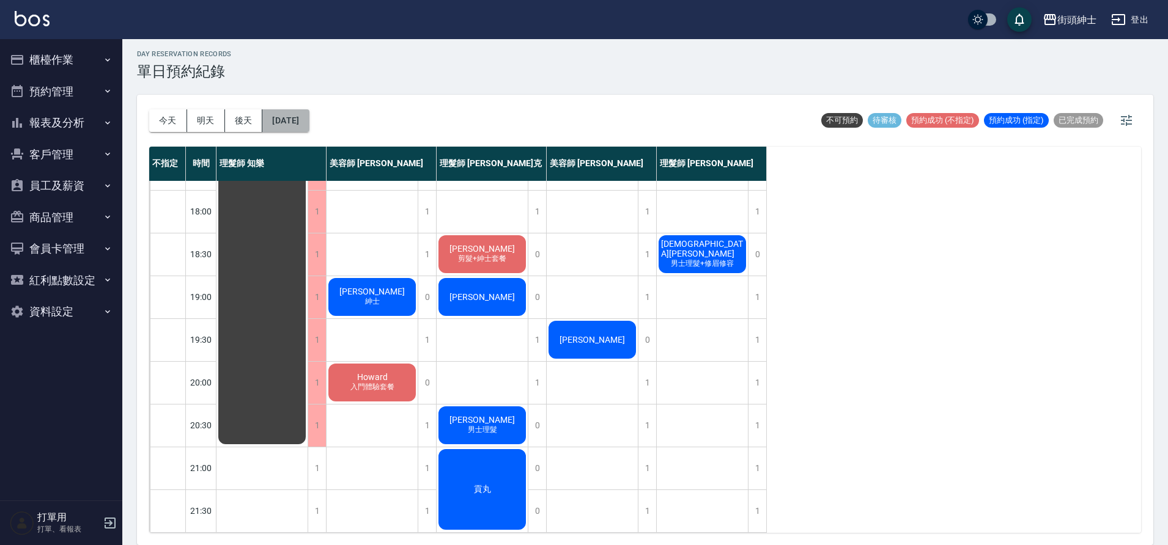
click at [309, 128] on button "2025/09/25" at bounding box center [285, 120] width 46 height 23
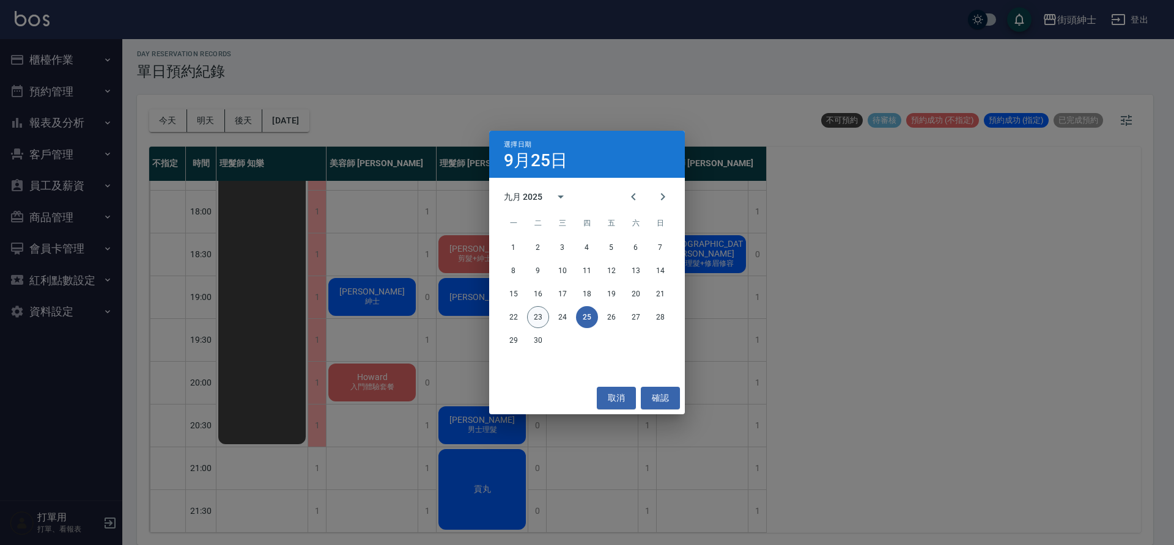
click at [536, 309] on button "23" at bounding box center [538, 317] width 22 height 22
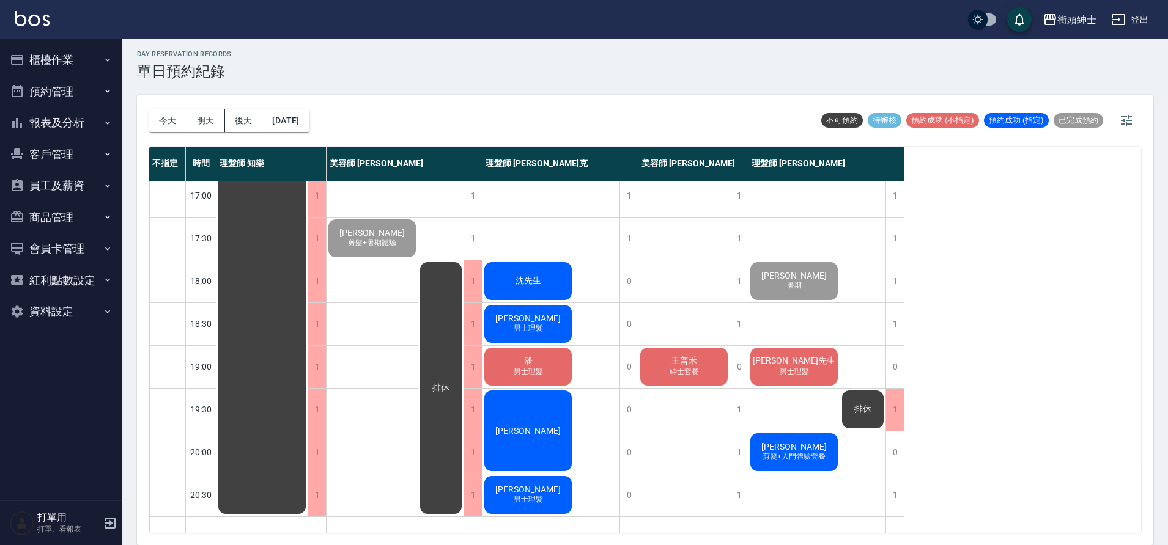
scroll to position [556, 0]
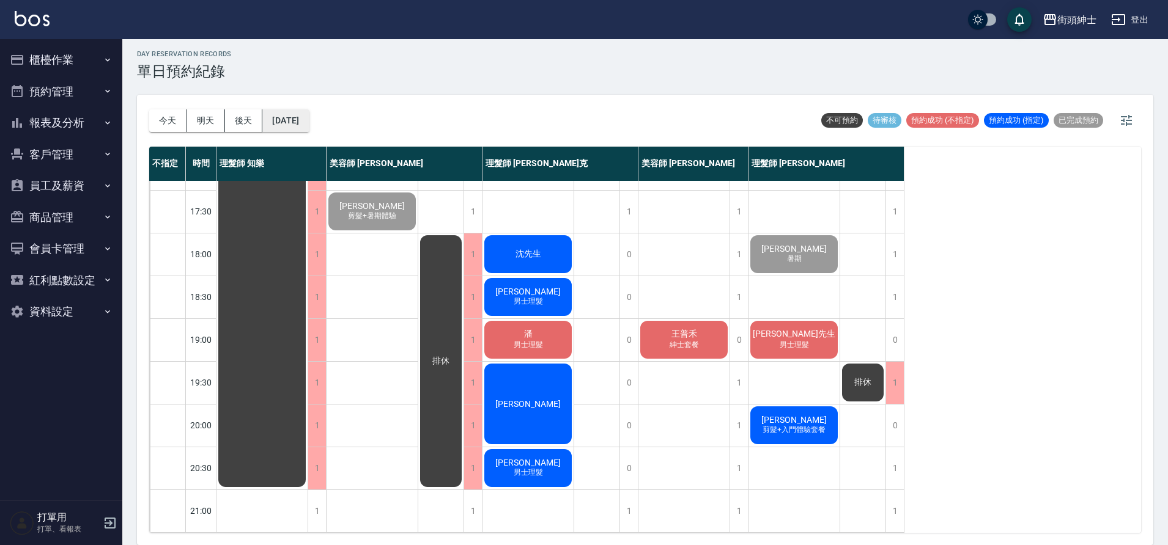
click at [309, 130] on button "[DATE]" at bounding box center [285, 120] width 46 height 23
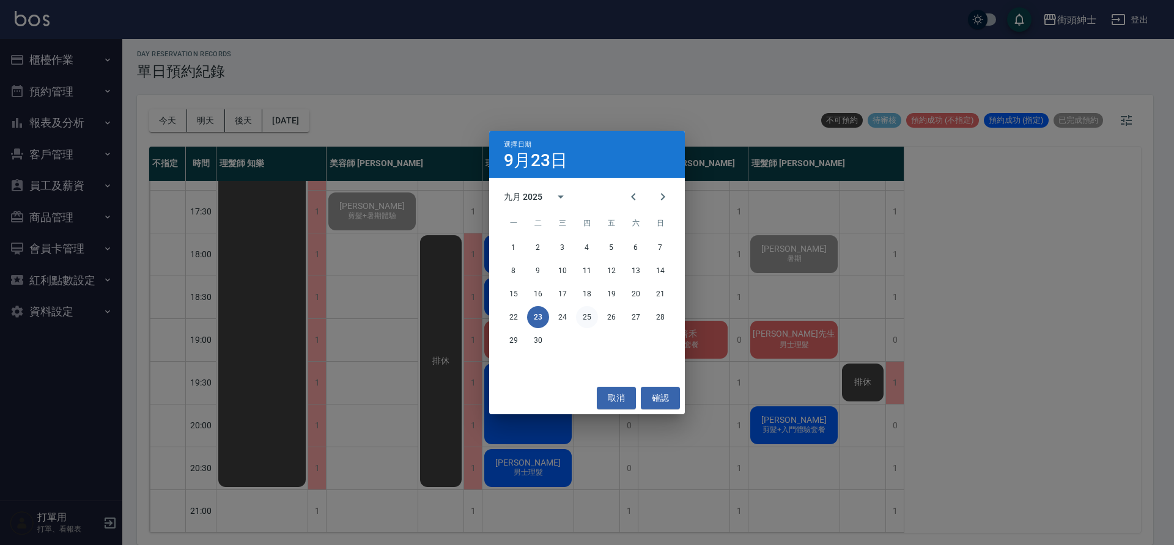
click at [591, 310] on button "25" at bounding box center [587, 317] width 22 height 22
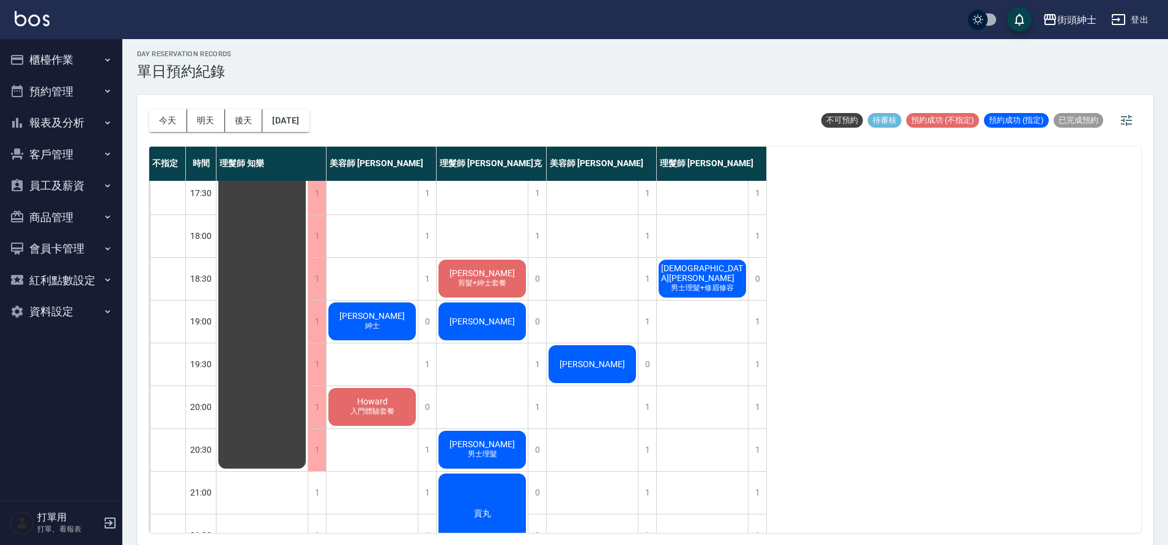
scroll to position [567, 0]
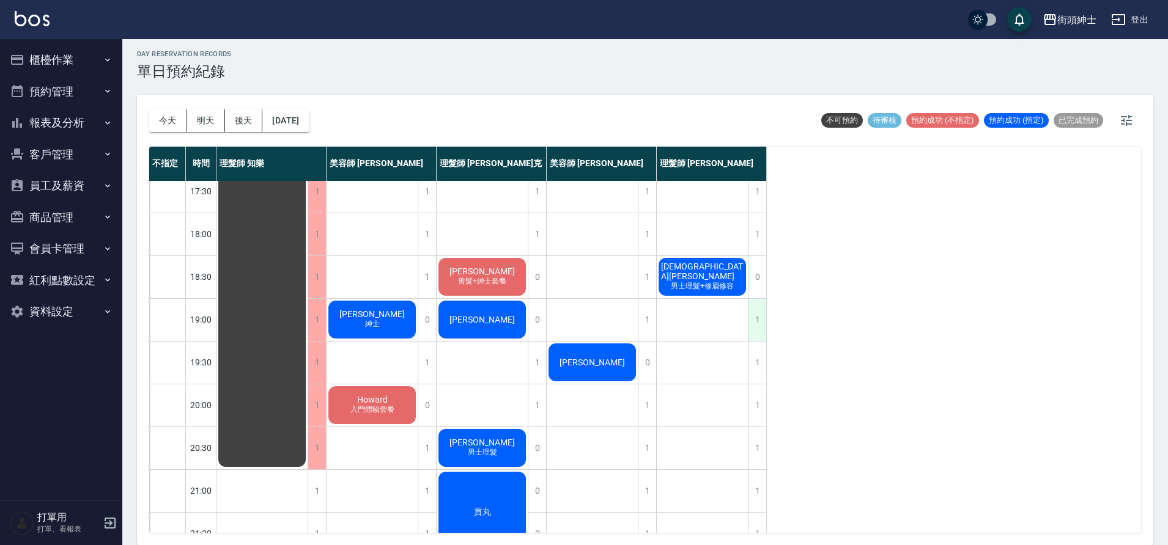
click at [753, 322] on div "1" at bounding box center [757, 320] width 18 height 42
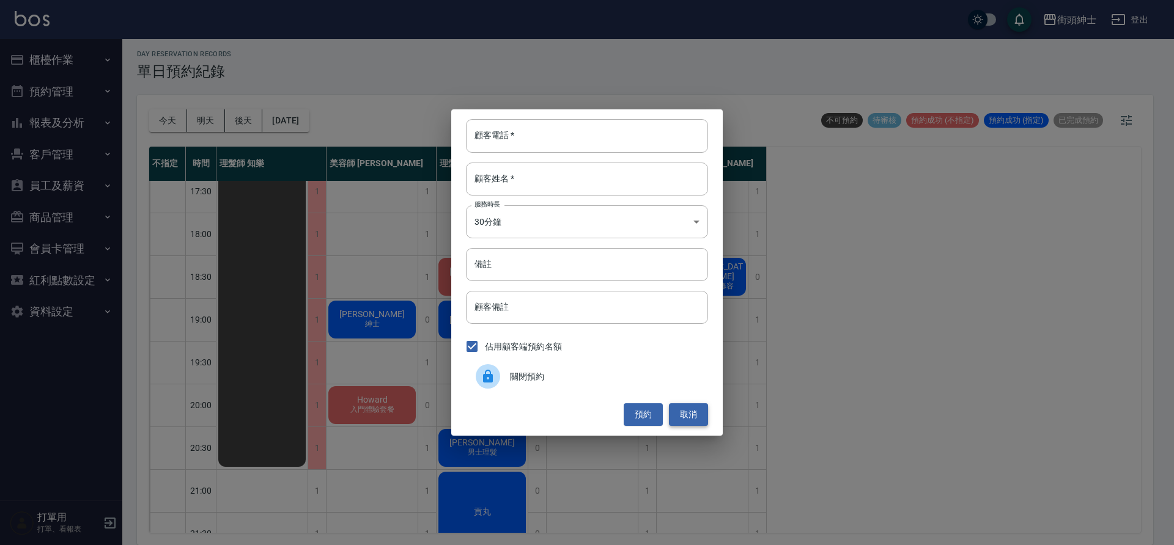
click at [688, 412] on button "取消" at bounding box center [688, 415] width 39 height 23
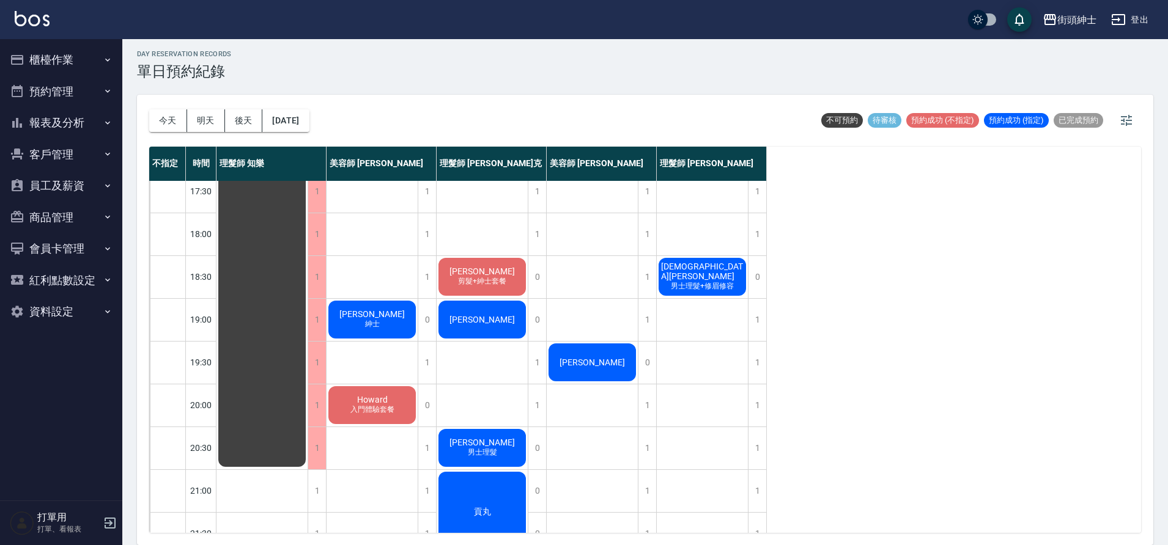
click at [868, 341] on div "不指定 時間 理髮師 知樂 美容師 Cherry 理髮師 Vic 維克 美容師 小戴 理髮師 eric 11:00 11:30 12:00 12:30 13:…" at bounding box center [645, 340] width 992 height 386
click at [752, 326] on div "1" at bounding box center [757, 320] width 18 height 42
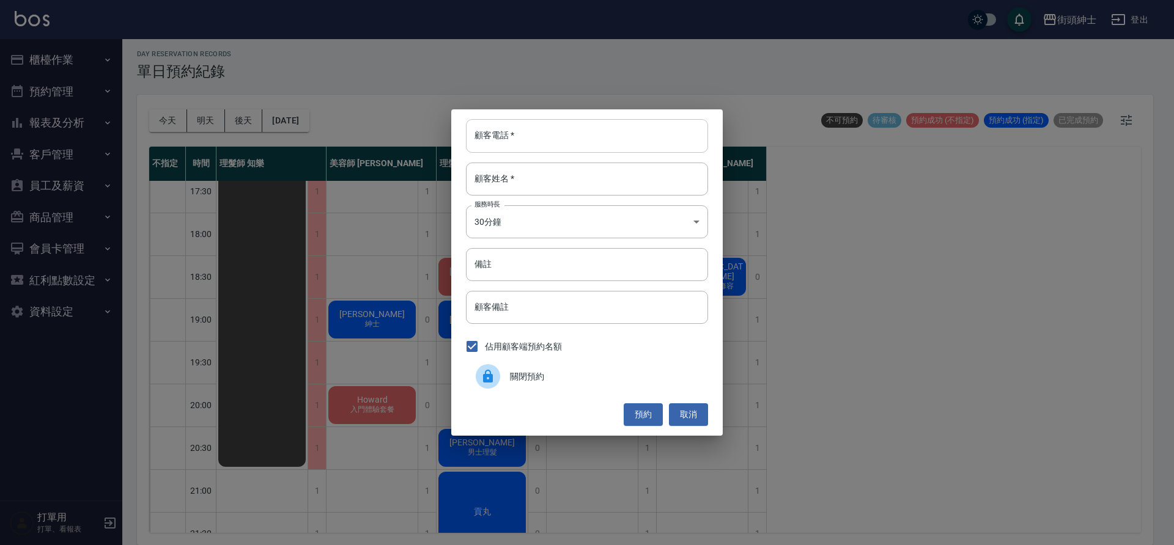
click at [623, 142] on input "顧客電話   *" at bounding box center [587, 135] width 242 height 33
click at [640, 136] on input "顧客電話   *" at bounding box center [587, 135] width 242 height 33
type input "９"
type input "0972611577"
click at [507, 166] on div "顧客姓名   * 顧客姓名   *" at bounding box center [587, 179] width 242 height 33
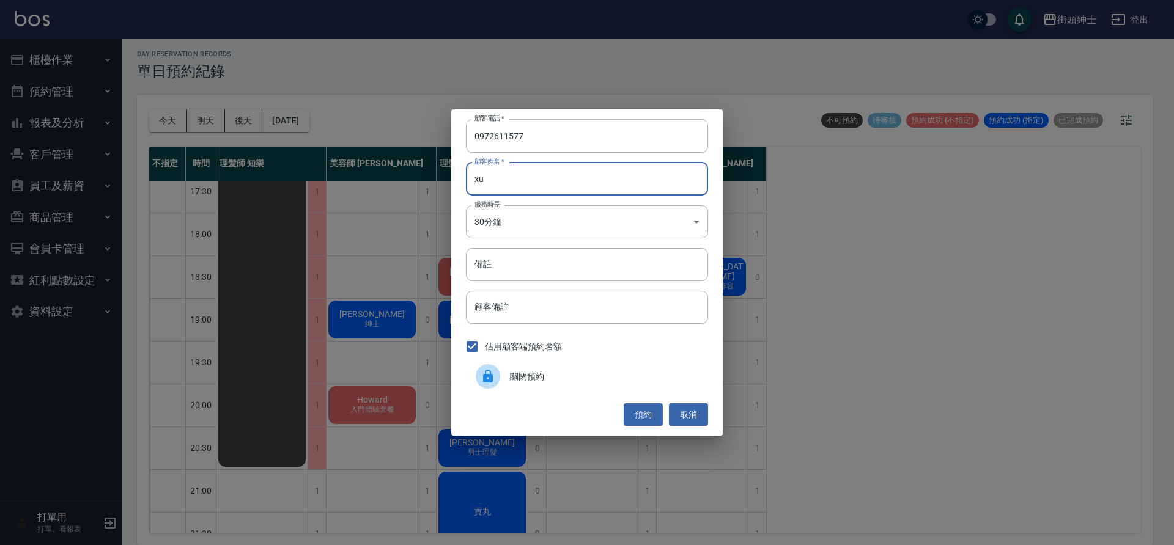
type input "x"
type input "李"
click at [544, 270] on input "備註" at bounding box center [587, 264] width 242 height 33
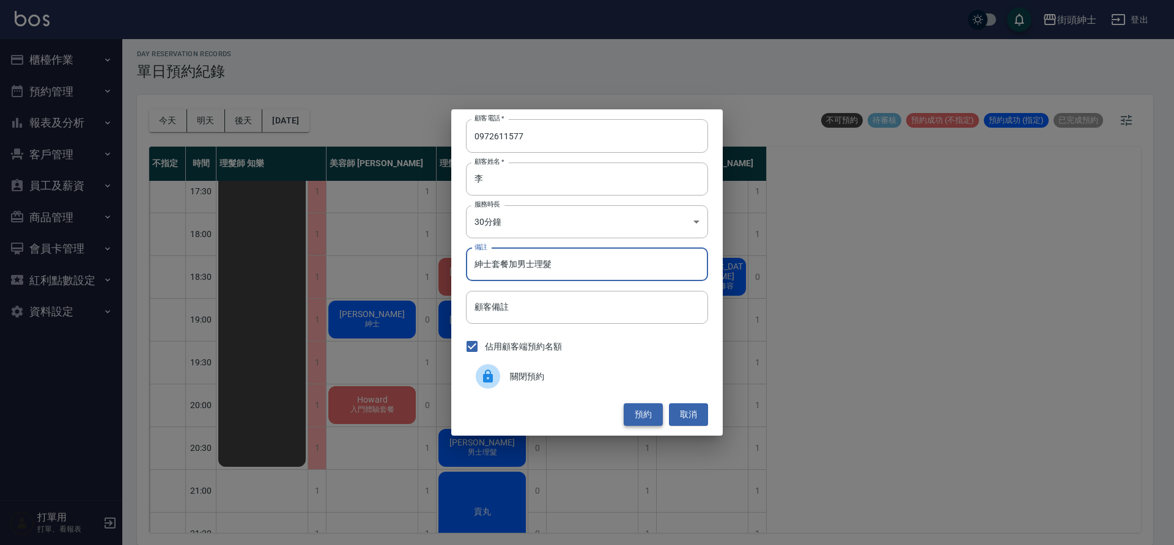
type input "紳士套餐加男士理髮"
click at [656, 411] on button "預約" at bounding box center [643, 415] width 39 height 23
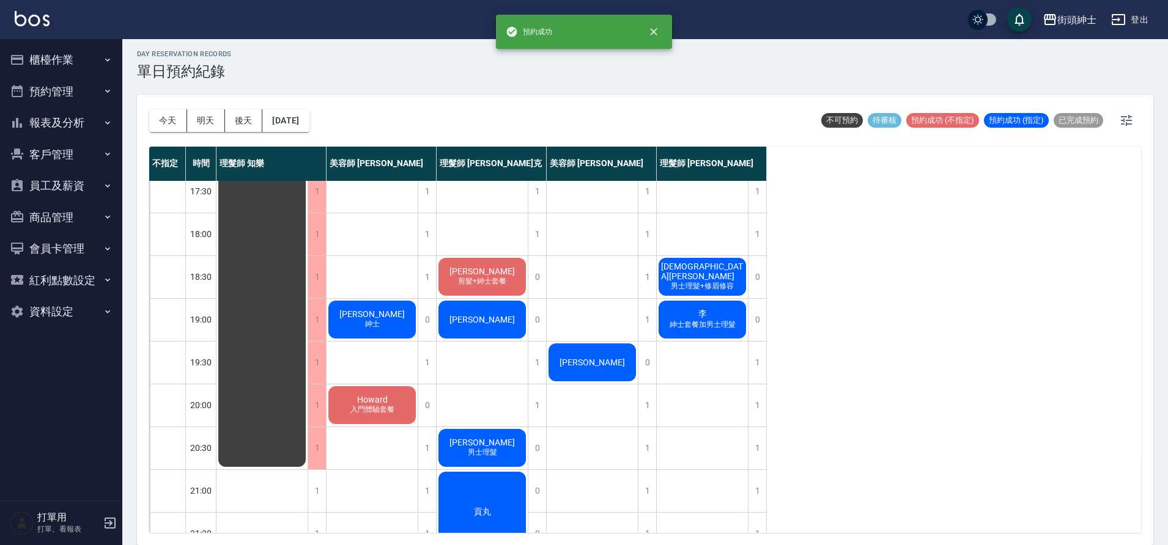
click at [717, 331] on div "李 紳士套餐加男士理髮" at bounding box center [702, 320] width 91 height 42
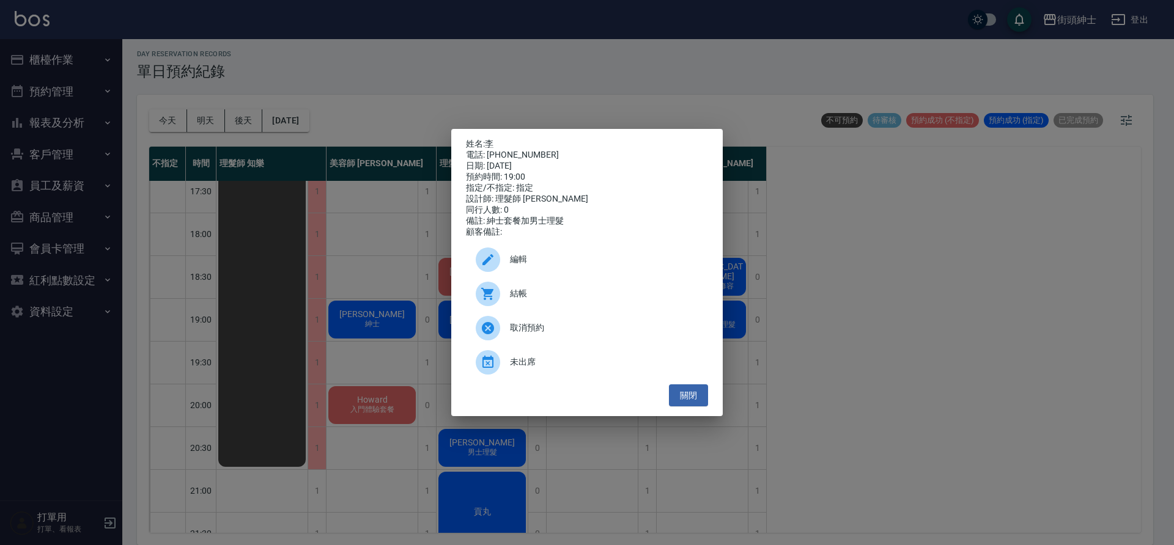
click at [587, 262] on span "編輯" at bounding box center [604, 259] width 188 height 13
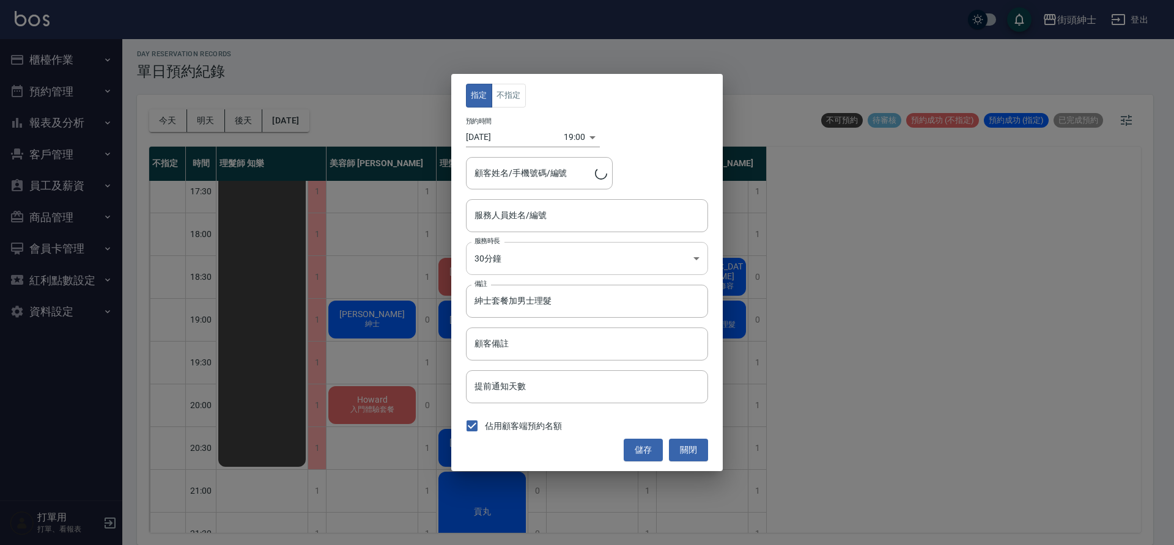
type input "理髮師 eric(無代號)"
type input "李/0972611577"
click at [516, 103] on button "不指定" at bounding box center [509, 96] width 34 height 24
click at [645, 446] on button "儲存" at bounding box center [643, 450] width 39 height 23
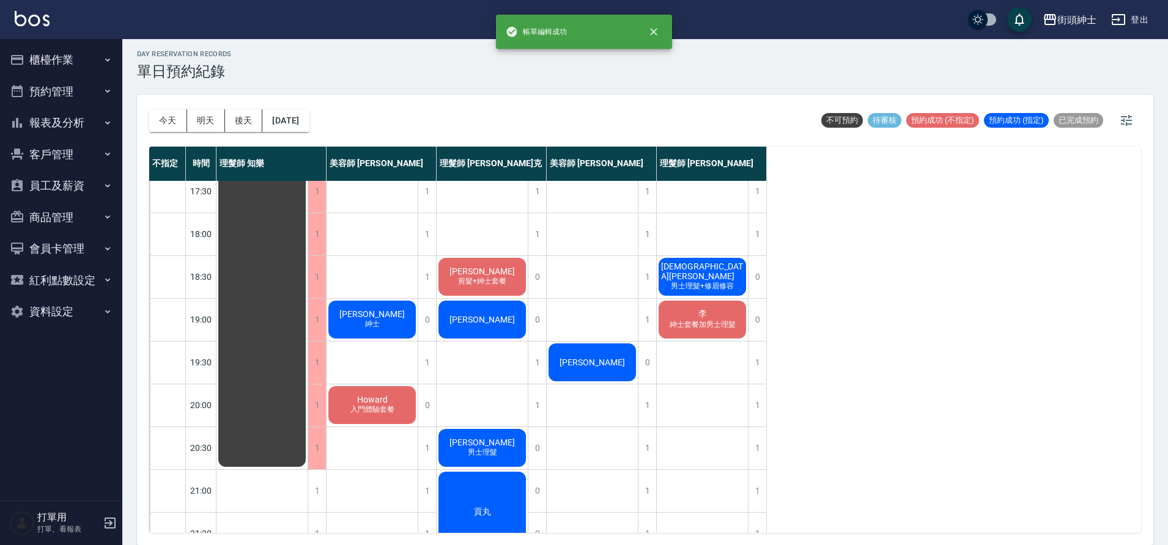
click at [720, 327] on span "紳士套餐加男士理髮" at bounding box center [702, 325] width 71 height 10
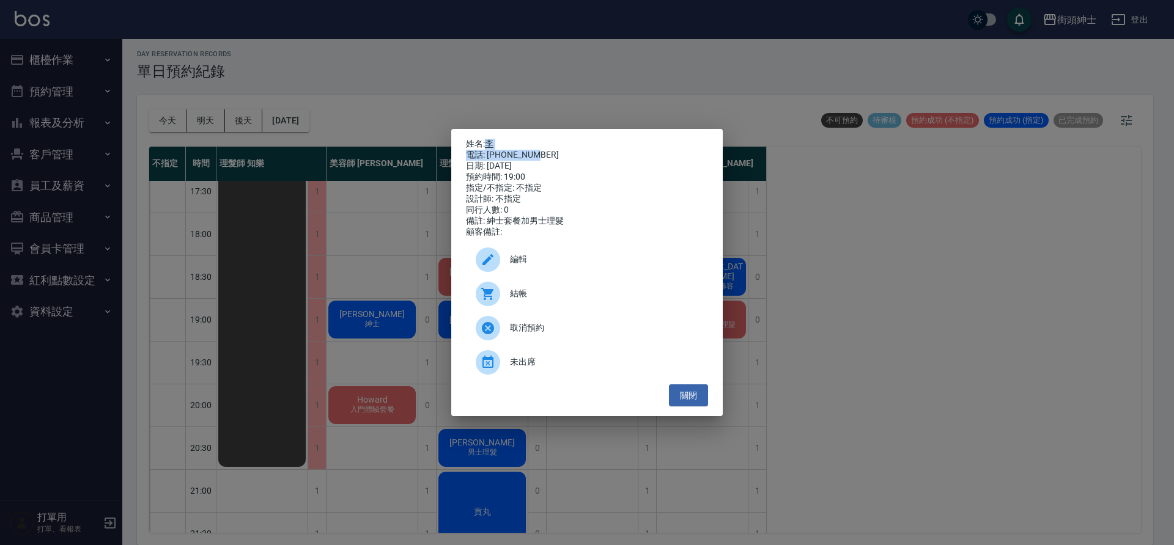
drag, startPoint x: 485, startPoint y: 139, endPoint x: 538, endPoint y: 152, distance: 54.1
click at [538, 152] on div "姓名: 李 電話: 0972611577 日期: 2025/09/25 預約時間: 19:00 指定/不指定: 不指定 設計師: 不指定 同行人數: 0 備註…" at bounding box center [587, 188] width 242 height 99
copy div "李 電話: 0972611577"
click at [385, 194] on div "姓名: 李 電話: 0972611577 日期: 2025/09/25 預約時間: 19:00 指定/不指定: 不指定 設計師: 不指定 同行人數: 0 備註…" at bounding box center [587, 272] width 1174 height 545
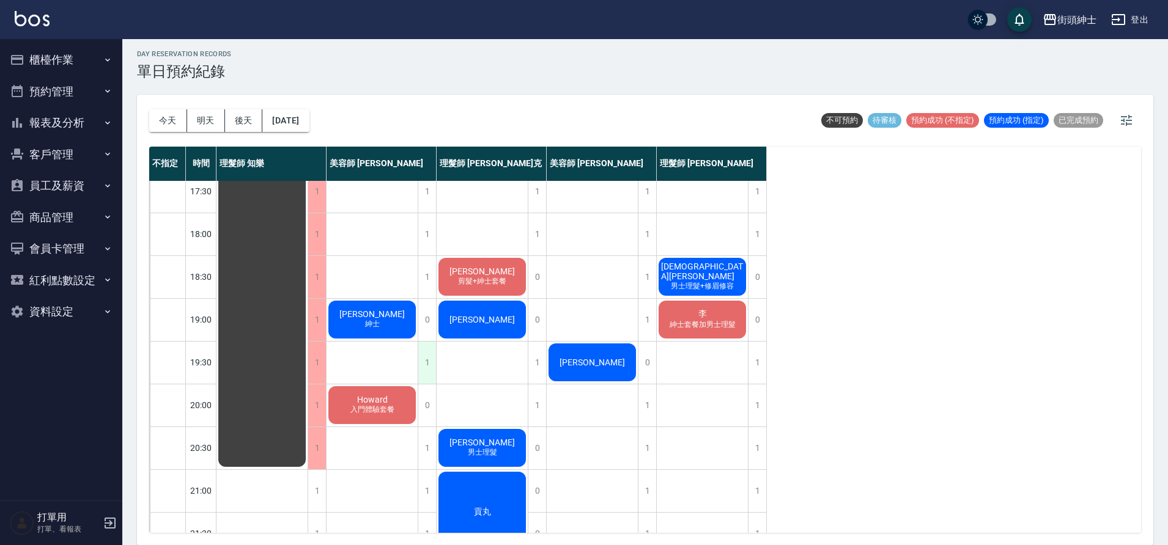
click at [424, 358] on div "1" at bounding box center [427, 363] width 18 height 42
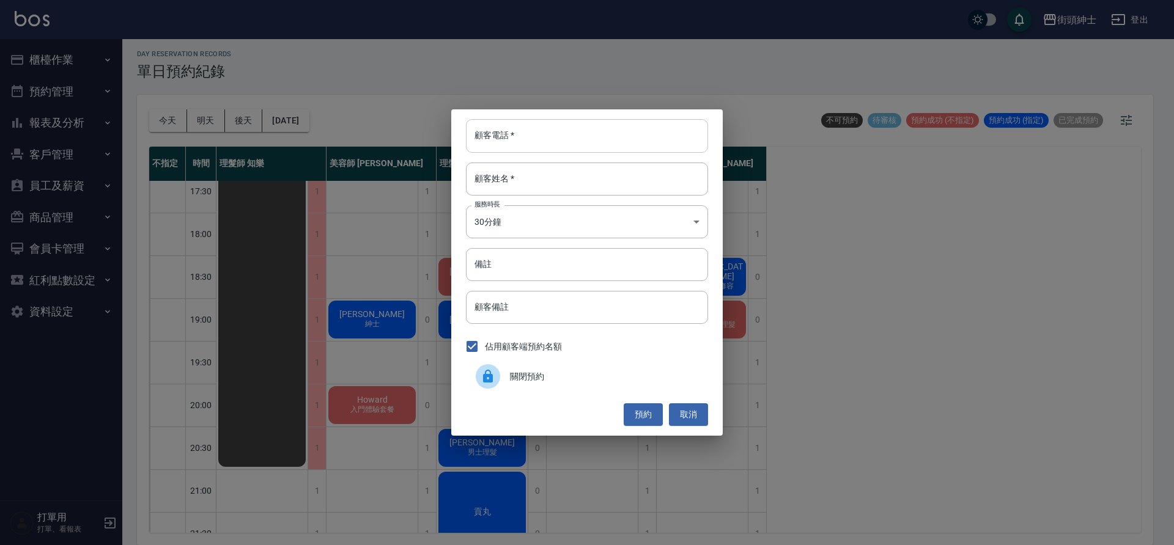
click at [572, 144] on input "顧客電話   *" at bounding box center [587, 135] width 242 height 33
paste input "李 電話: 0972611577"
click at [512, 136] on input "李 電話: 0972611577" at bounding box center [587, 135] width 242 height 33
drag, startPoint x: 512, startPoint y: 136, endPoint x: 523, endPoint y: 139, distance: 10.7
click at [523, 139] on input "李 電話: 0972611577" at bounding box center [587, 135] width 242 height 33
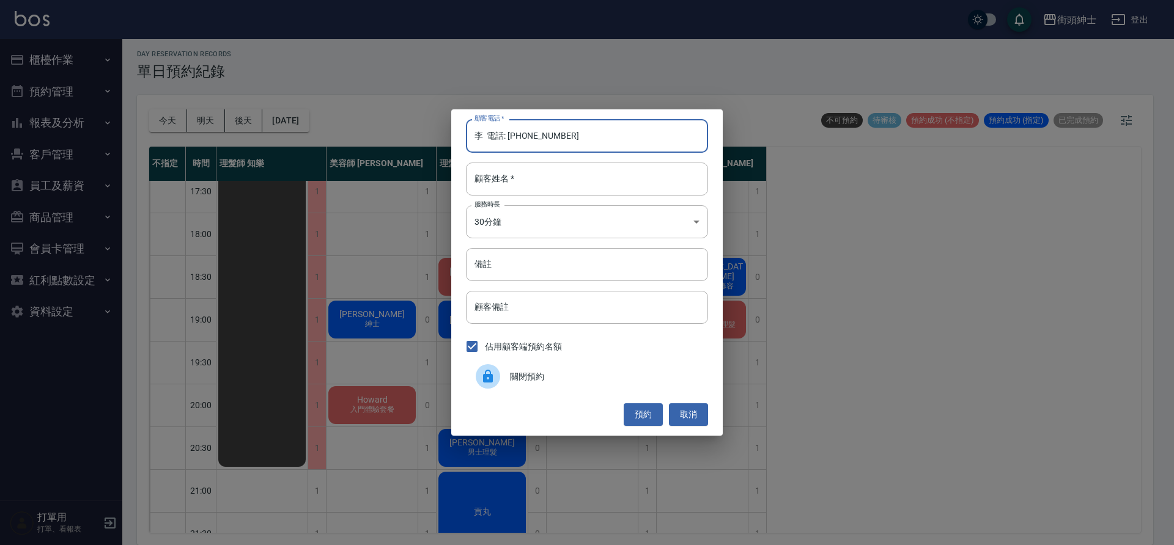
click at [571, 138] on input "李 電話: 0972611577" at bounding box center [587, 135] width 242 height 33
click at [510, 137] on input "李 電話: 0972611577" at bounding box center [587, 135] width 242 height 33
drag, startPoint x: 511, startPoint y: 137, endPoint x: 459, endPoint y: 138, distance: 52.0
click at [459, 138] on div "顧客電話   * 李 電話: 0972611577 顧客電話   * 顧客姓名   * 顧客姓名   * 服務時長 30分鐘 1 服務時長 備註 備註 顧客備…" at bounding box center [586, 272] width 271 height 326
type input "0972611577"
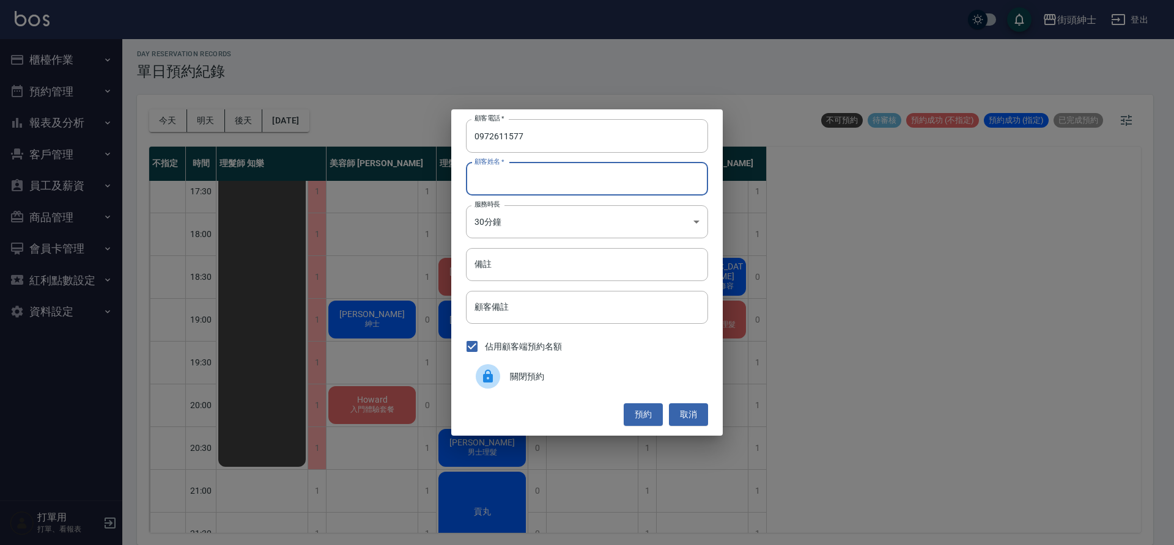
click at [551, 180] on input "顧客姓名   *" at bounding box center [587, 179] width 242 height 33
paste input "李 電話: 0972611577"
drag, startPoint x: 569, startPoint y: 175, endPoint x: 484, endPoint y: 181, distance: 85.2
click at [484, 181] on input "李 電話: 0972611577" at bounding box center [587, 179] width 242 height 33
type input "李"
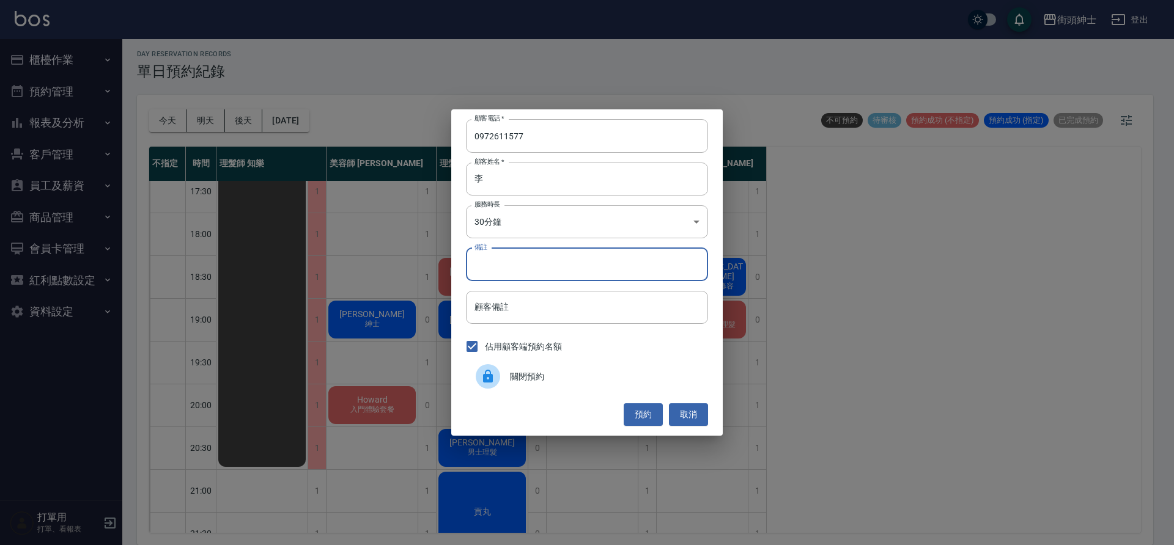
click at [537, 262] on input "備註" at bounding box center [587, 264] width 242 height 33
type input "紳士"
click at [643, 416] on button "預約" at bounding box center [643, 415] width 39 height 23
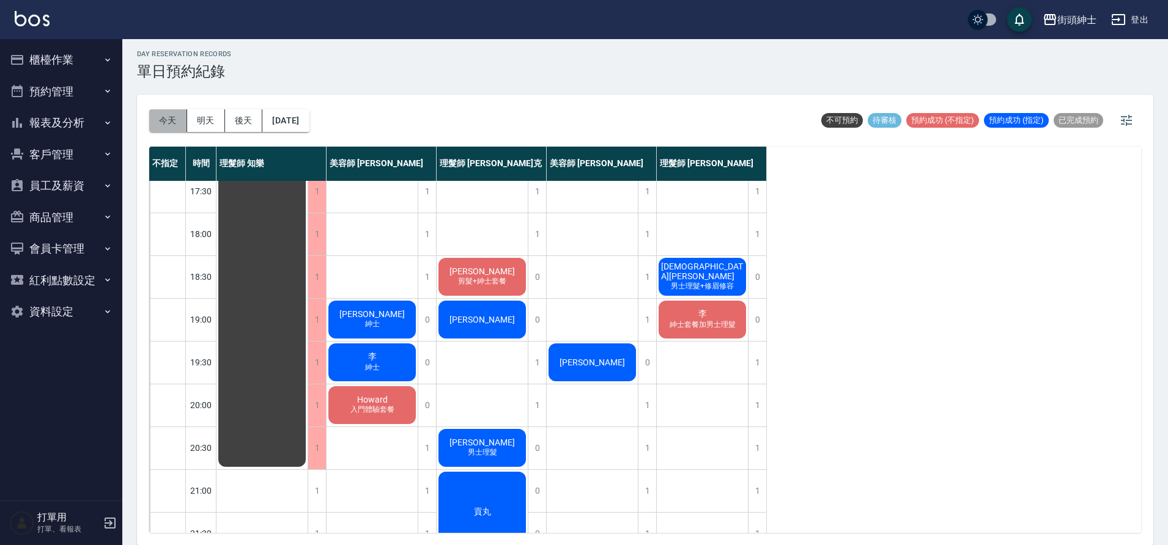
click at [170, 121] on button "今天" at bounding box center [168, 120] width 38 height 23
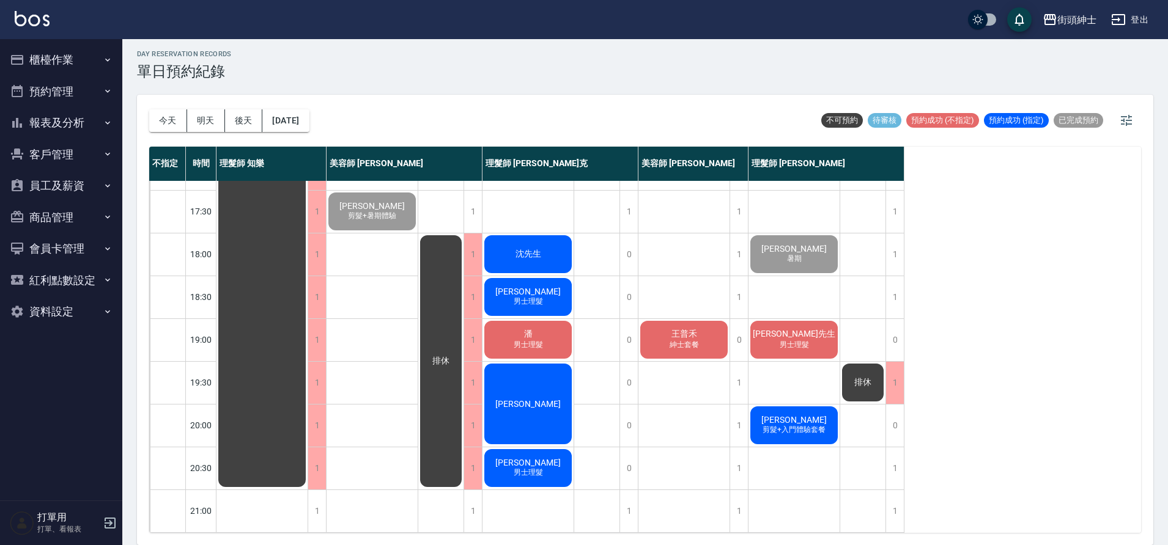
click at [802, 415] on span "[PERSON_NAME]" at bounding box center [794, 420] width 70 height 10
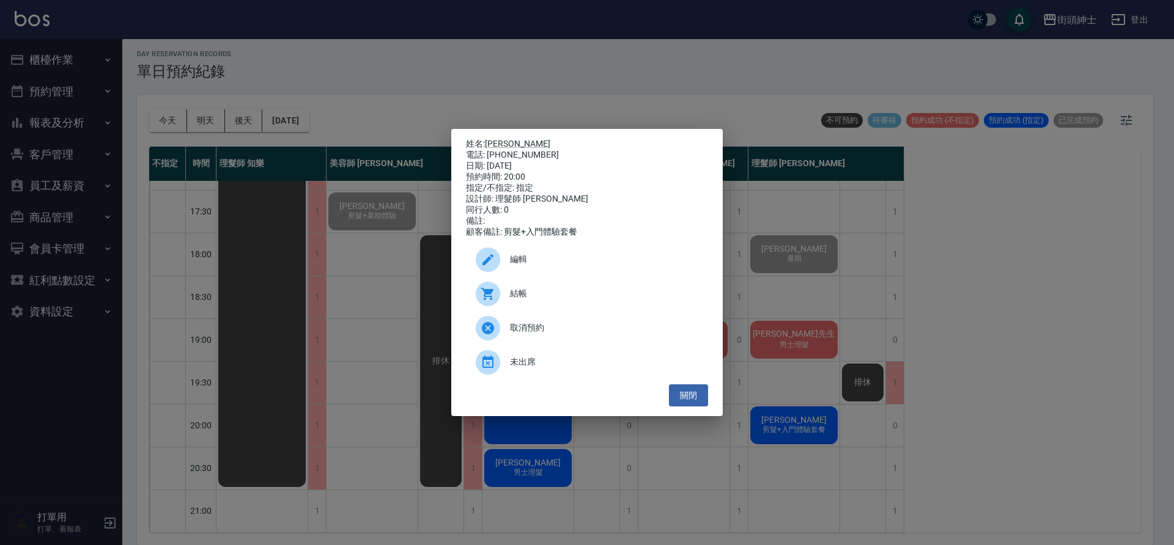
drag, startPoint x: 206, startPoint y: 49, endPoint x: 81, endPoint y: 23, distance: 127.9
click at [207, 50] on div "姓名: 游宗憲 電話: 0978156155 日期: 2025/09/23 預約時間: 20:00 指定/不指定: 指定 設計師: 理髮師 eric 同行人數…" at bounding box center [587, 272] width 1174 height 545
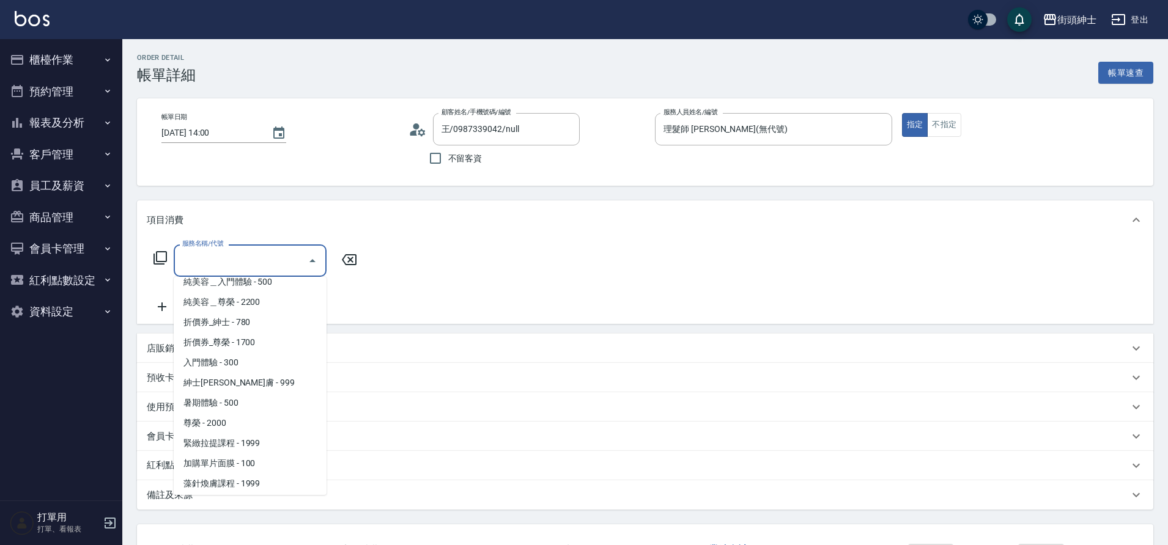
scroll to position [94, 0]
drag, startPoint x: 0, startPoint y: 0, endPoint x: 242, endPoint y: 437, distance: 499.8
click at [242, 437] on span "理髮 - 500" at bounding box center [250, 440] width 153 height 20
type input "理髮(A02)"
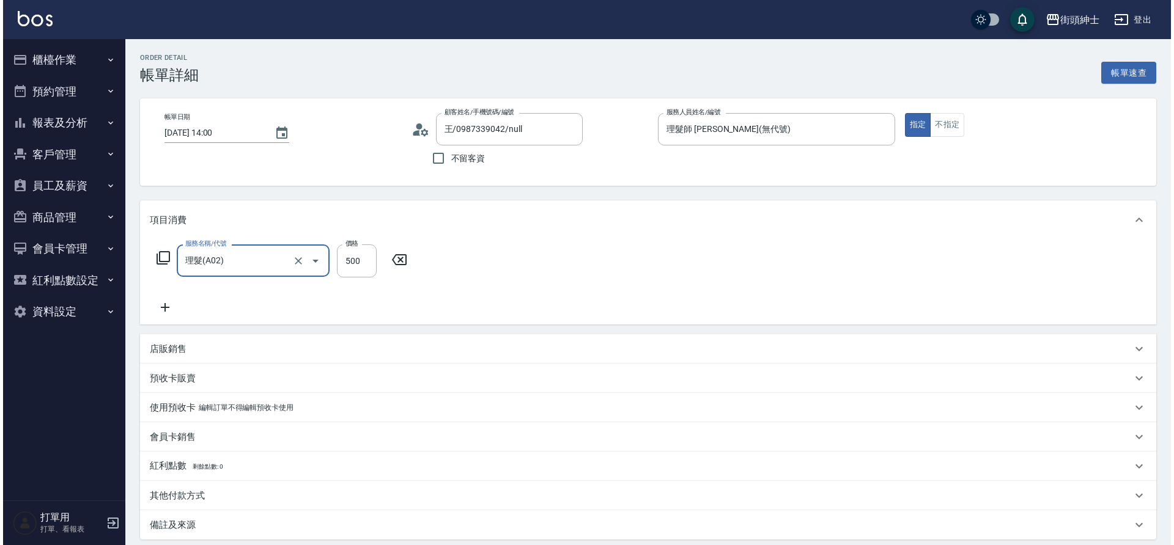
scroll to position [103, 0]
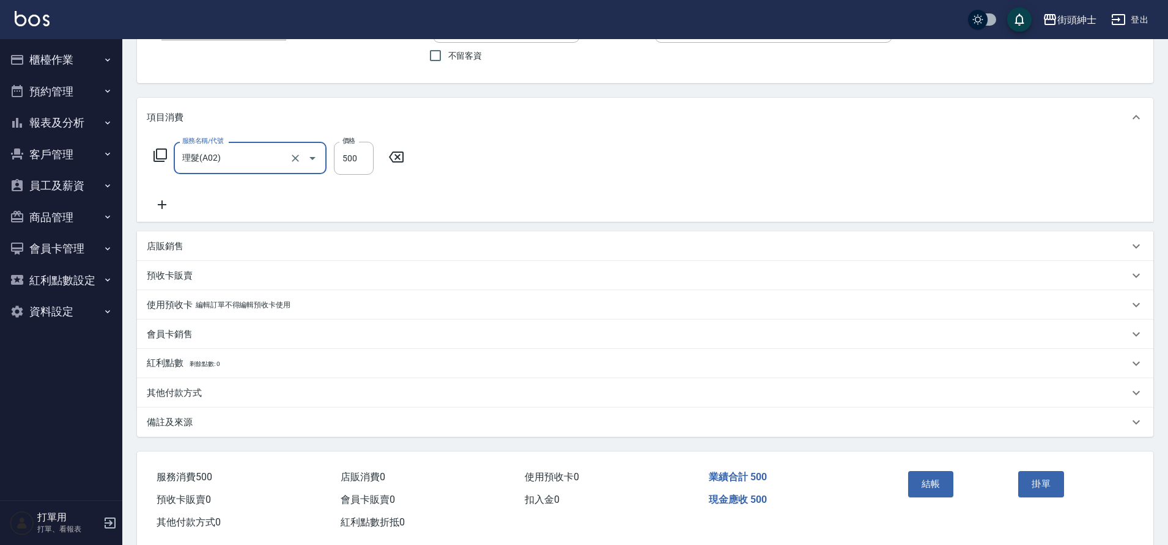
click at [930, 483] on button "結帳" at bounding box center [931, 484] width 46 height 26
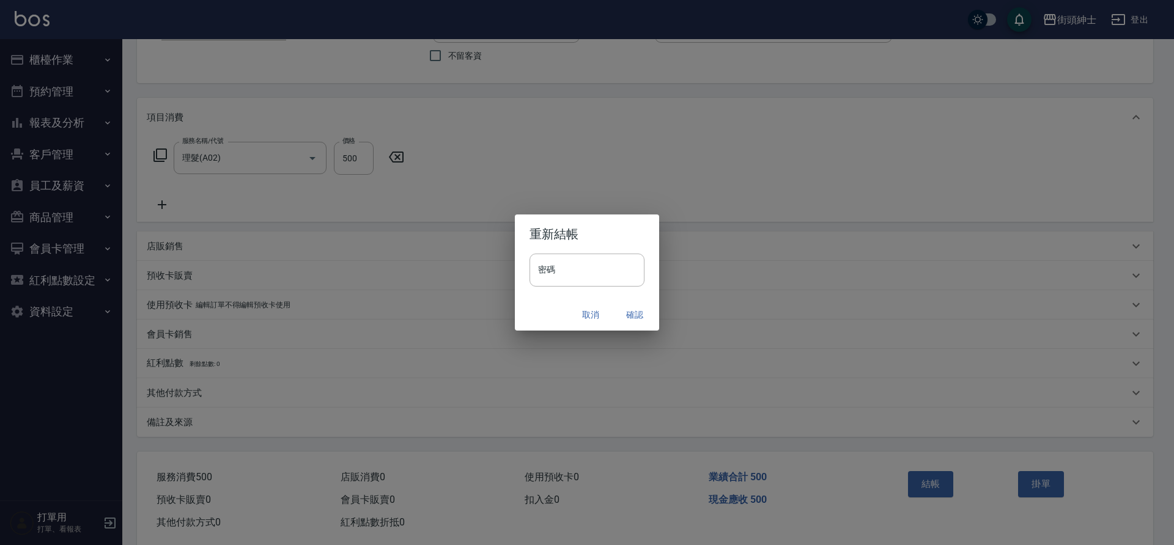
click at [631, 313] on button "確認" at bounding box center [634, 315] width 39 height 23
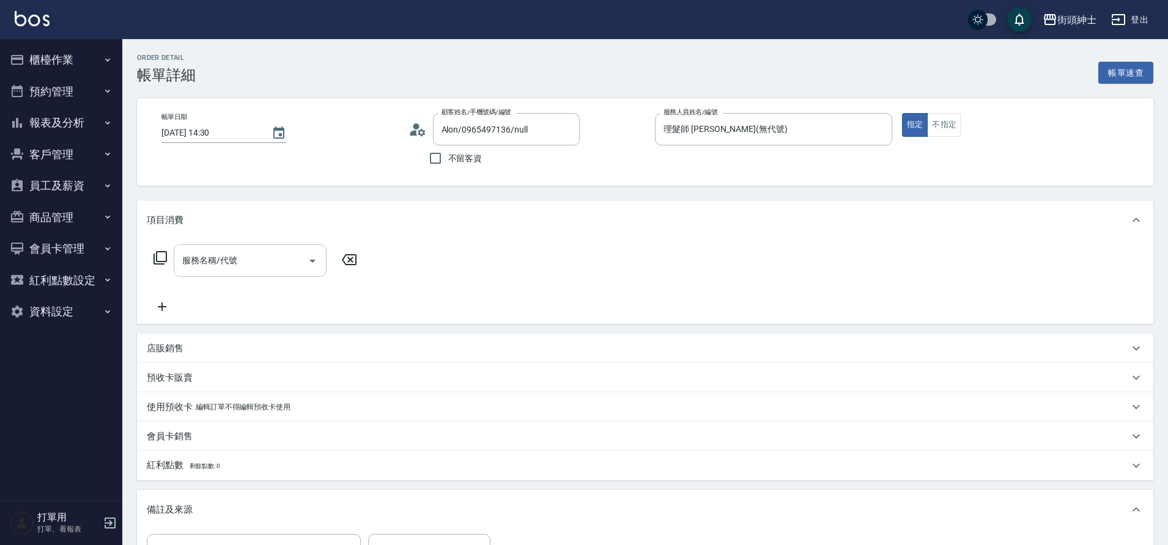
drag, startPoint x: 0, startPoint y: 0, endPoint x: 316, endPoint y: 267, distance: 413.9
click at [316, 267] on icon "Open" at bounding box center [312, 261] width 15 height 15
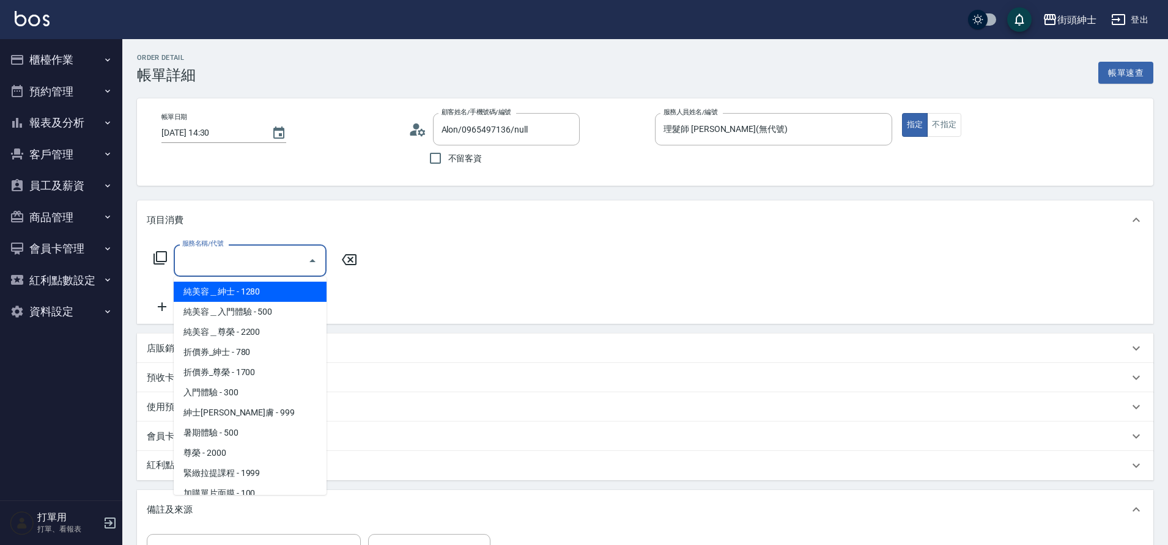
scroll to position [94, 0]
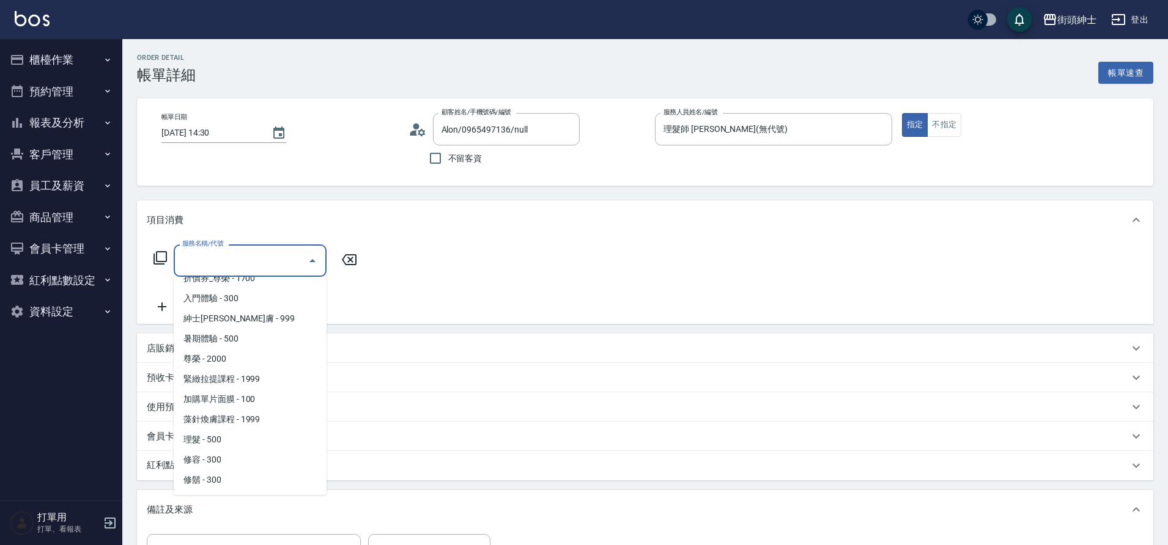
drag, startPoint x: 316, startPoint y: 267, endPoint x: 229, endPoint y: 442, distance: 195.5
click at [229, 442] on span "理髮 - 500" at bounding box center [250, 440] width 153 height 20
type input "理髮(A02)"
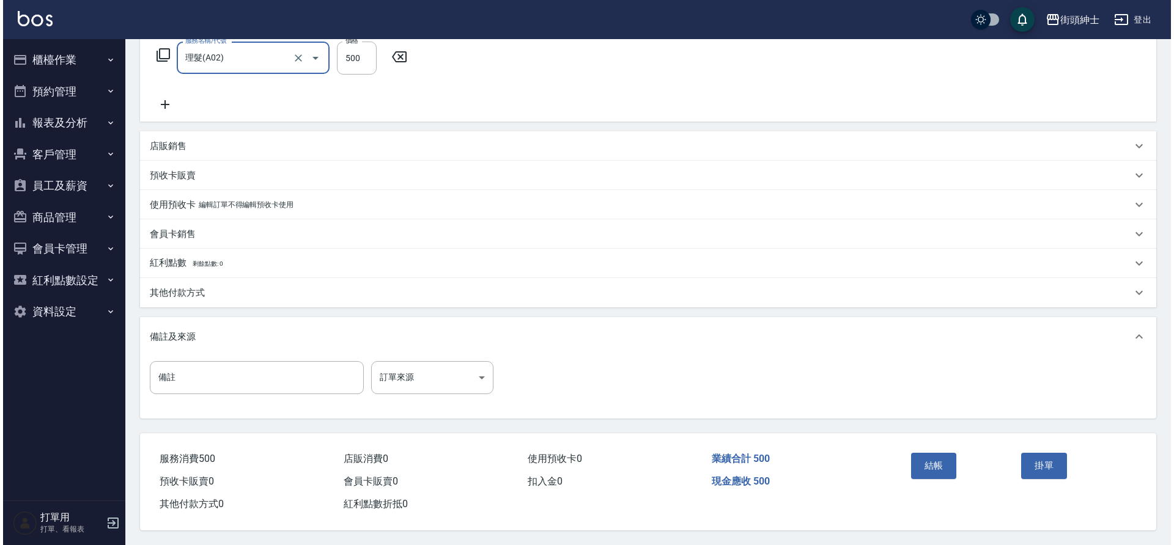
scroll to position [209, 0]
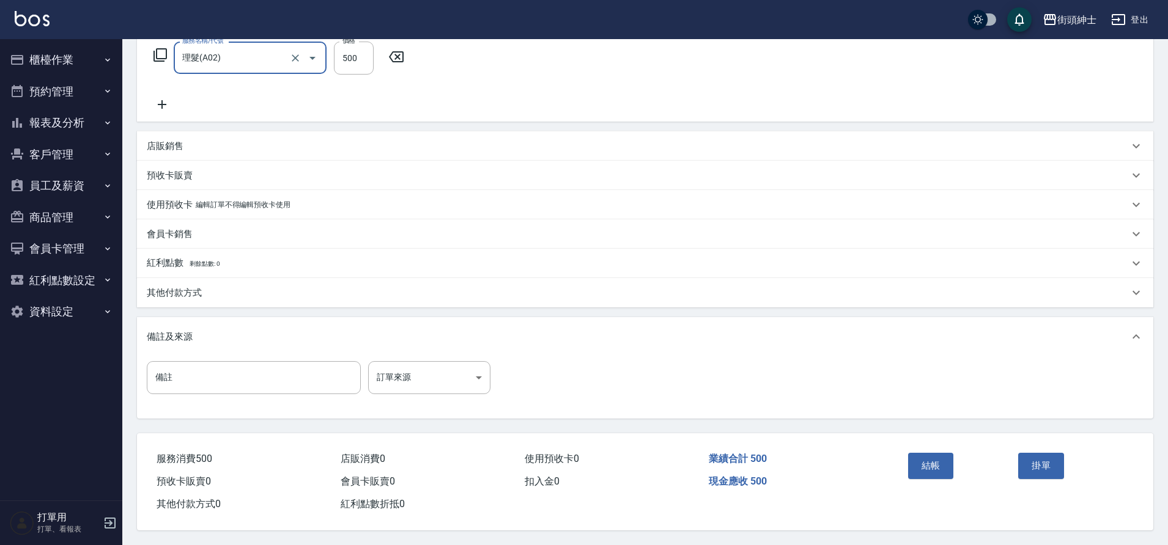
click at [937, 465] on button "結帳" at bounding box center [931, 466] width 46 height 26
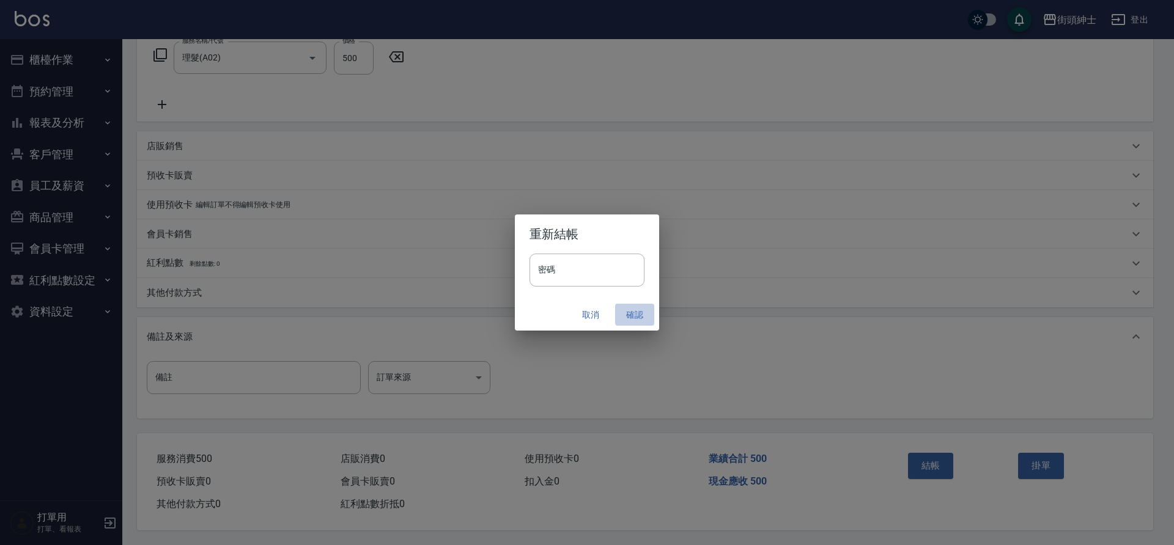
click at [638, 316] on button "確認" at bounding box center [634, 315] width 39 height 23
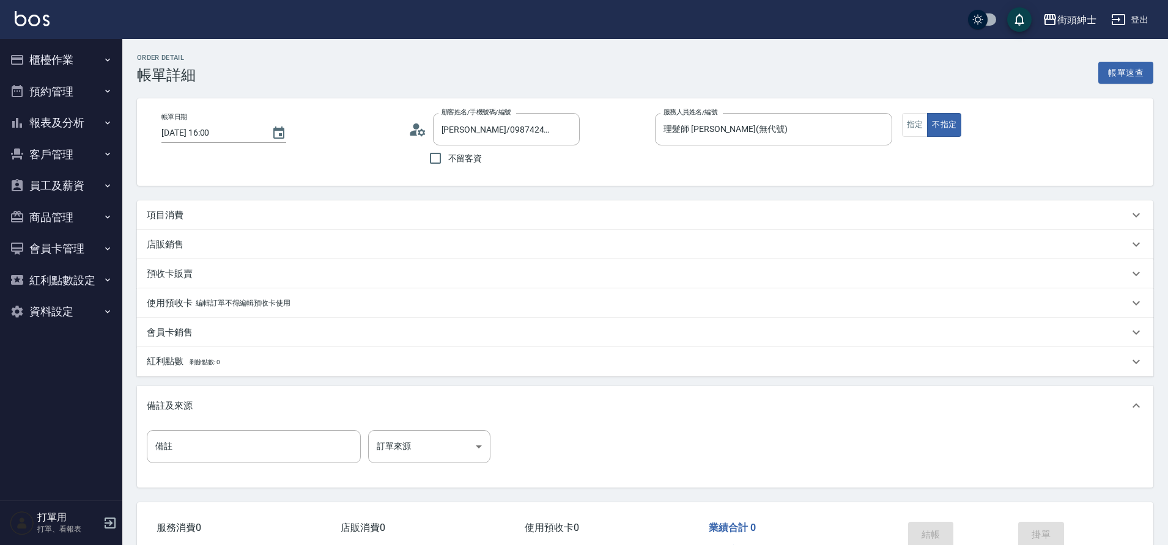
click at [304, 218] on div "項目消費" at bounding box center [638, 215] width 982 height 13
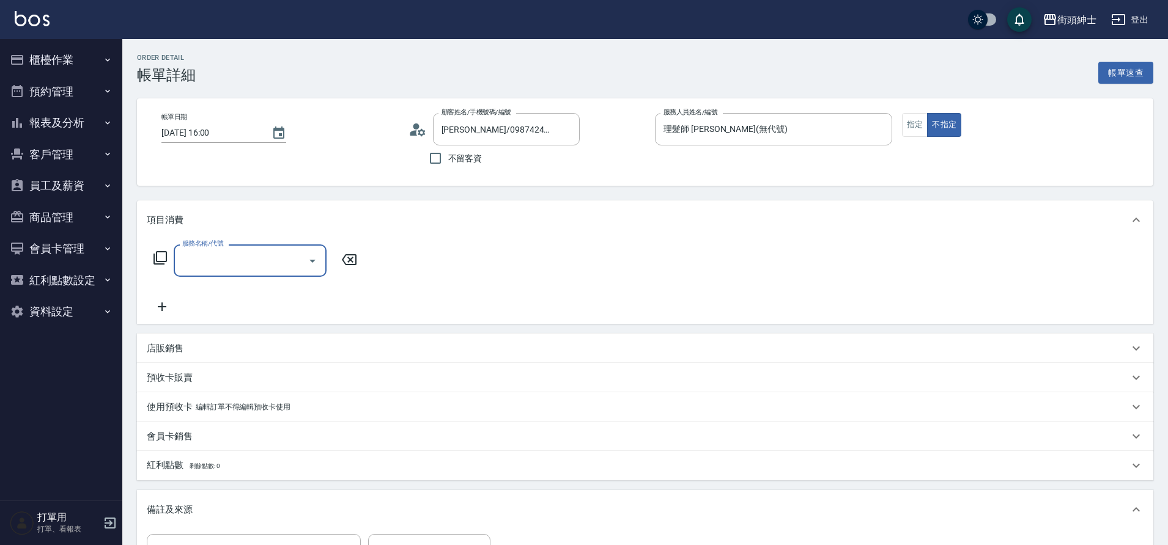
drag, startPoint x: 0, startPoint y: 0, endPoint x: 311, endPoint y: 261, distance: 406.2
click at [311, 261] on icon "Open" at bounding box center [312, 261] width 15 height 15
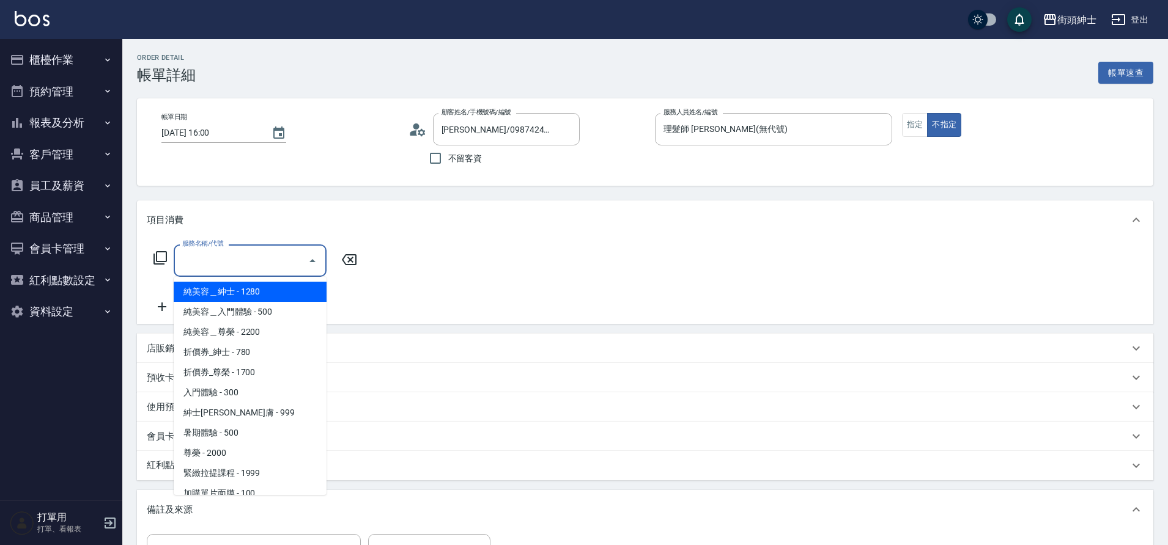
scroll to position [94, 0]
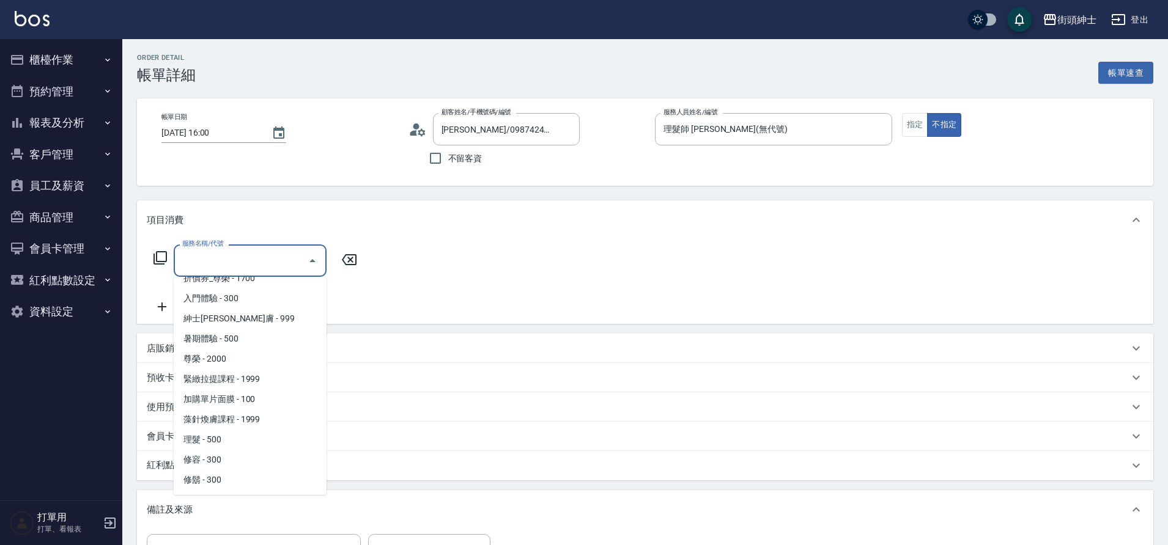
click at [237, 435] on span "理髮 - 500" at bounding box center [250, 440] width 153 height 20
type input "理髮(A02)"
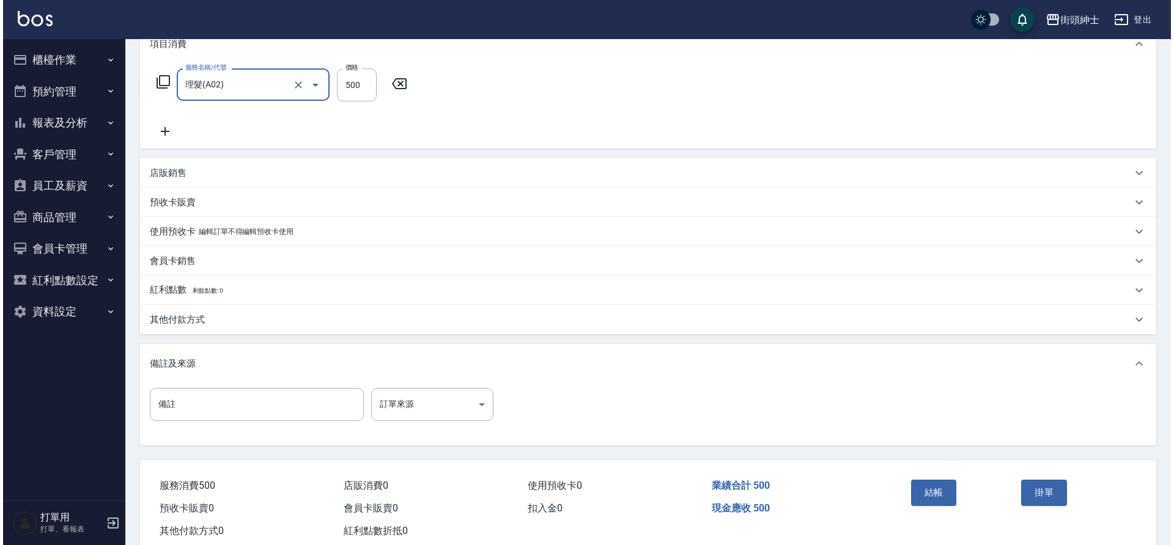
scroll to position [182, 0]
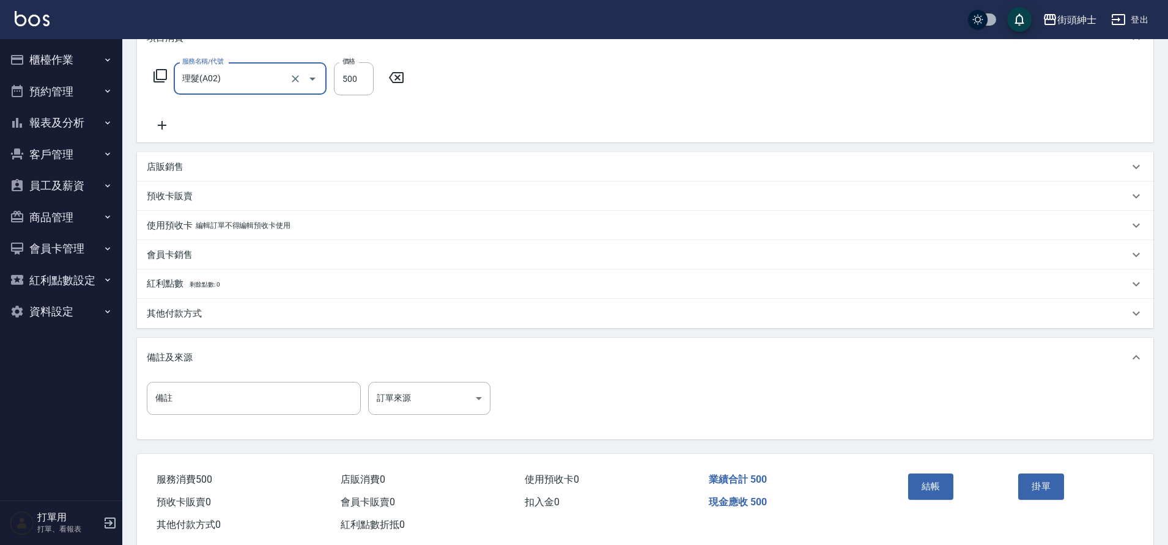
click at [932, 480] on button "結帳" at bounding box center [931, 487] width 46 height 26
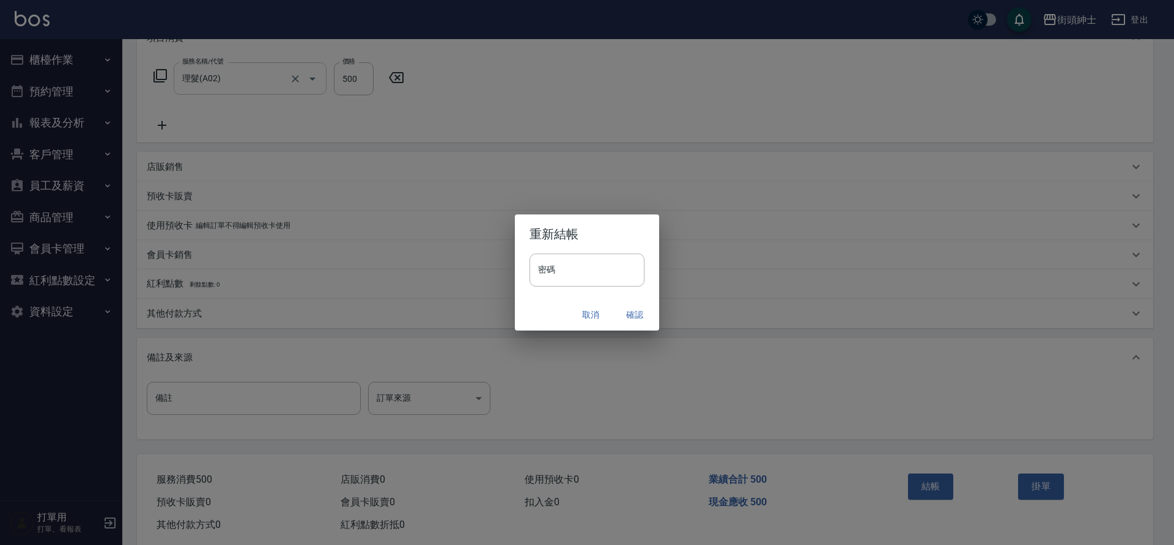
click at [633, 315] on button "確認" at bounding box center [634, 315] width 39 height 23
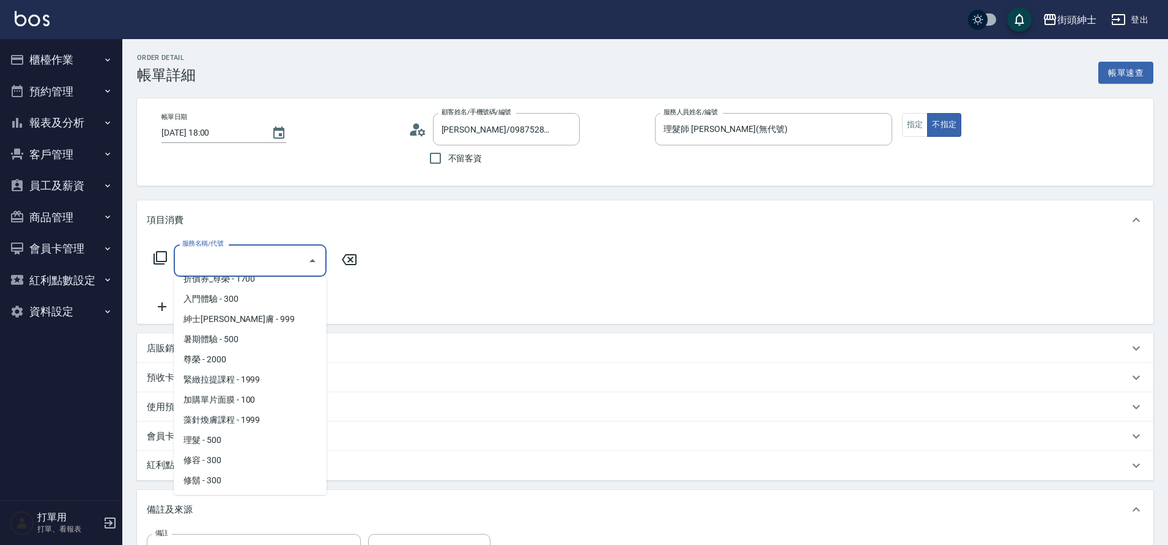
scroll to position [94, 0]
drag, startPoint x: 0, startPoint y: 0, endPoint x: 232, endPoint y: 443, distance: 499.7
click at [232, 443] on span "理髮 - 500" at bounding box center [250, 440] width 153 height 20
type input "理髮(A02)"
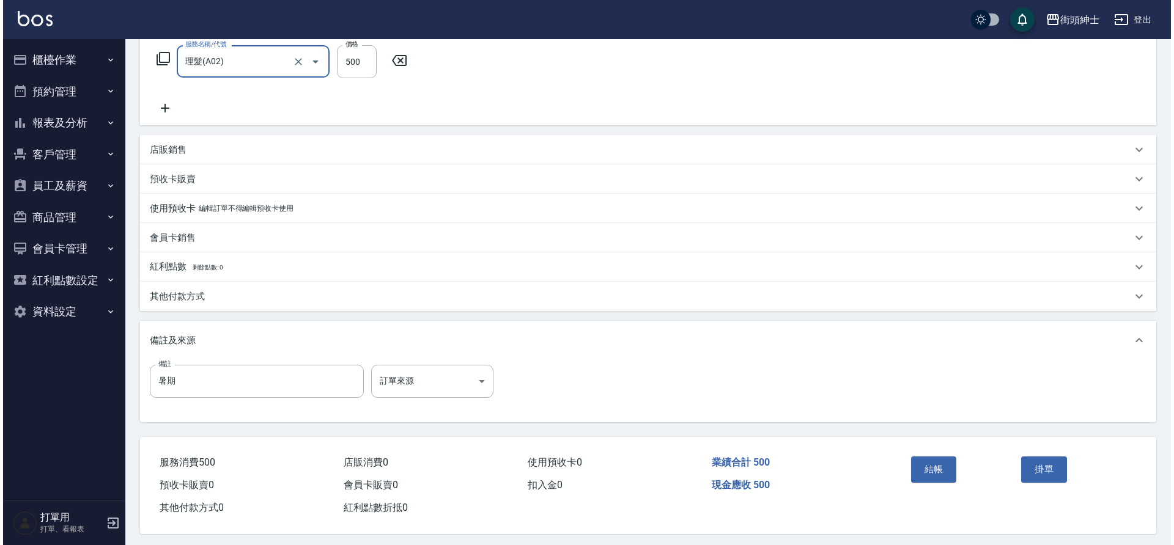
scroll to position [209, 0]
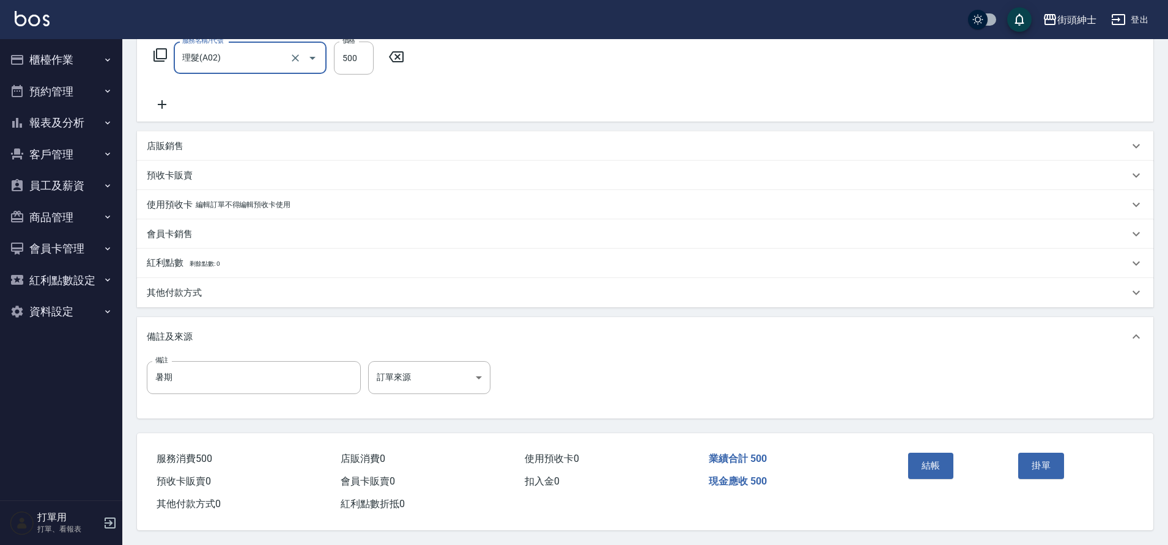
click at [947, 461] on button "結帳" at bounding box center [931, 466] width 46 height 26
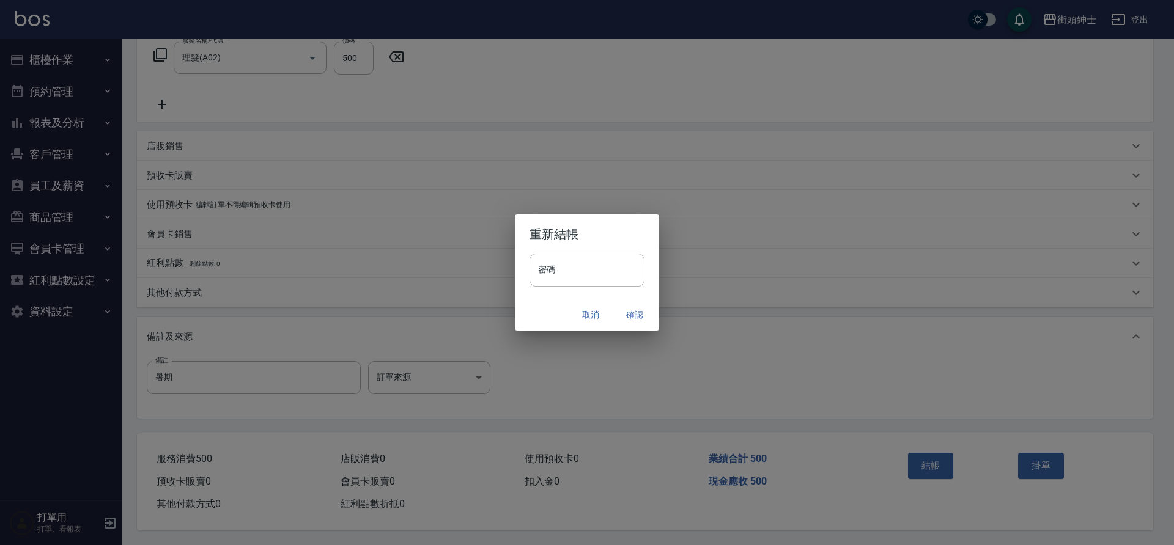
click at [635, 314] on button "確認" at bounding box center [634, 315] width 39 height 23
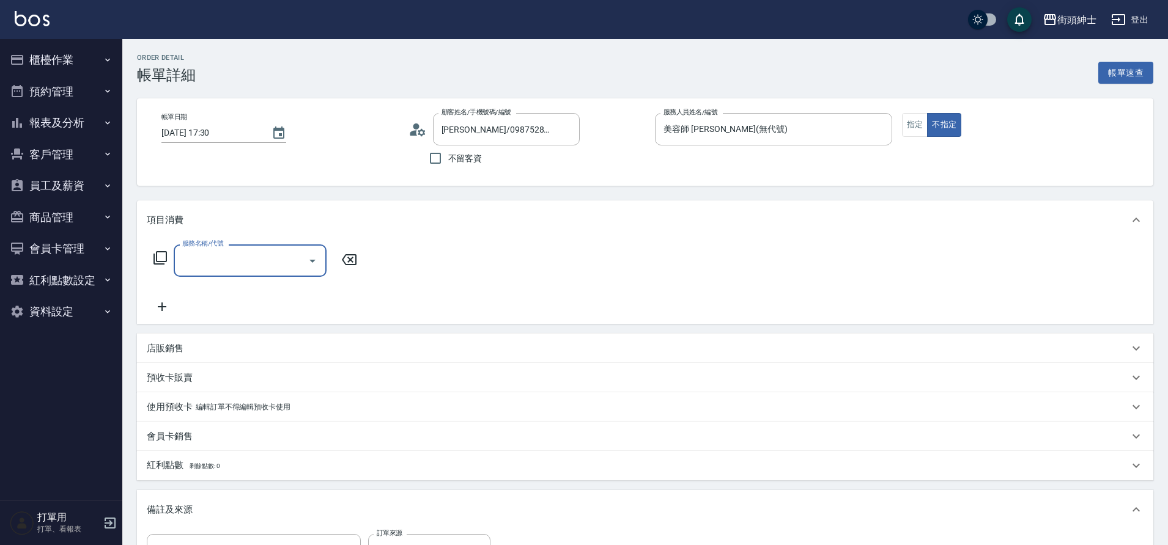
click at [305, 263] on icon "Open" at bounding box center [312, 261] width 15 height 15
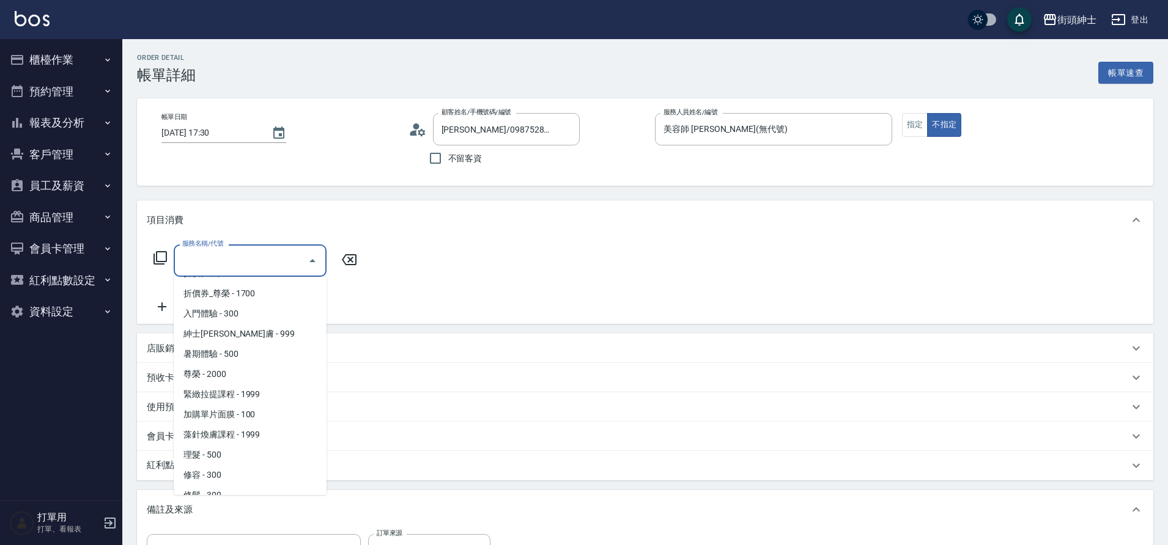
scroll to position [78, 0]
click at [226, 353] on span "暑期體驗 - 500" at bounding box center [250, 355] width 153 height 20
type input "暑期體驗"
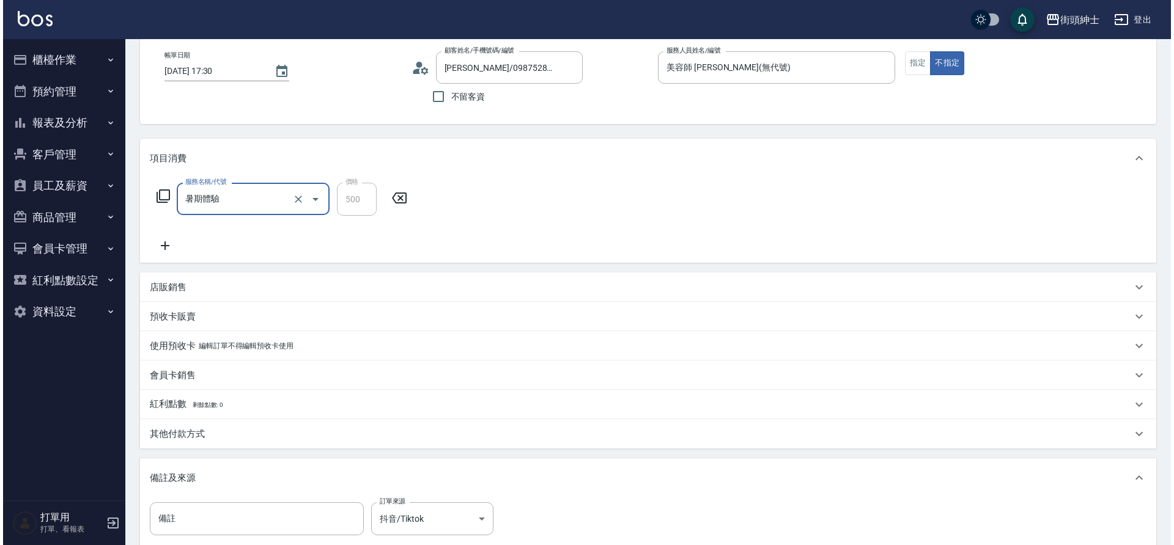
scroll to position [209, 0]
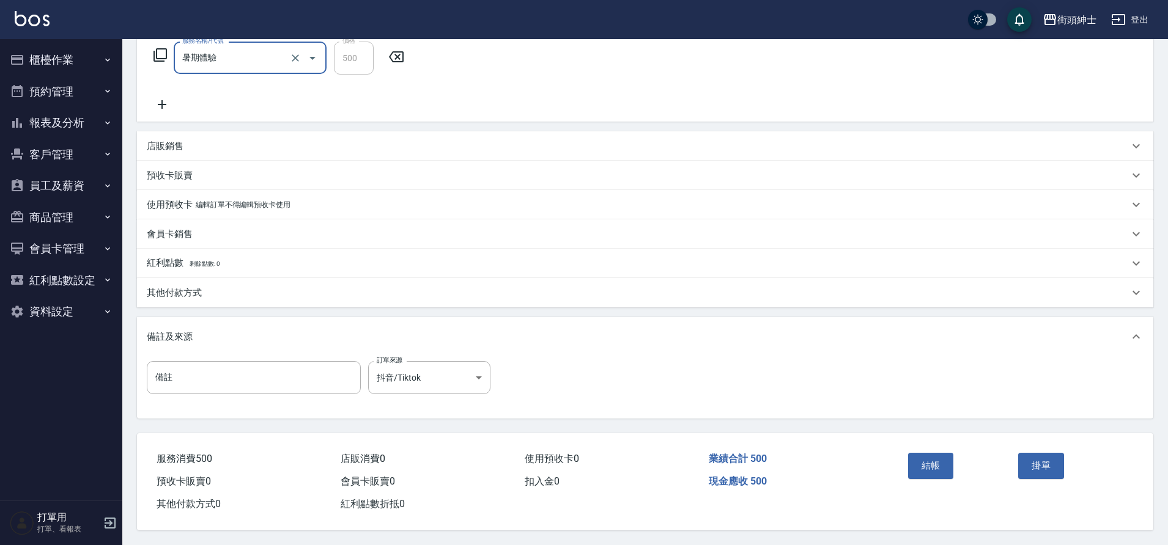
click at [932, 462] on button "結帳" at bounding box center [931, 466] width 46 height 26
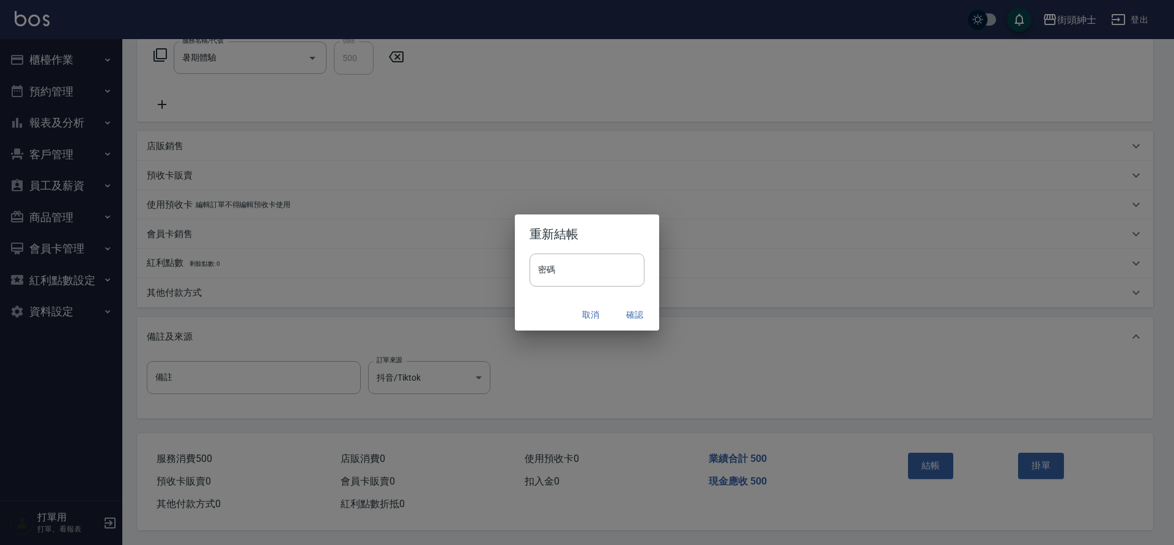
click at [635, 314] on button "確認" at bounding box center [634, 315] width 39 height 23
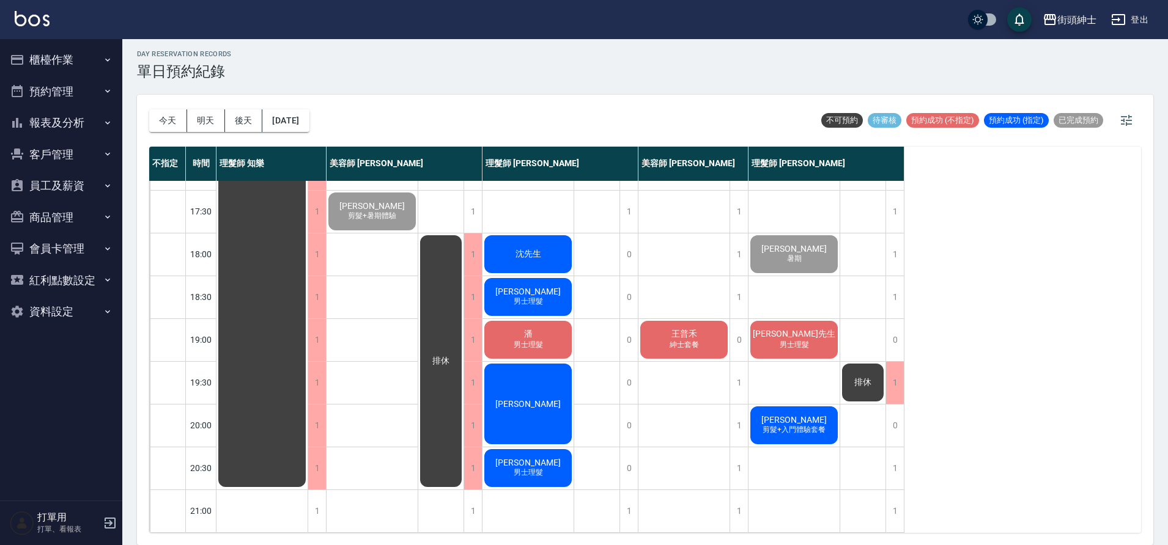
scroll to position [556, 0]
